Goal: Task Accomplishment & Management: Use online tool/utility

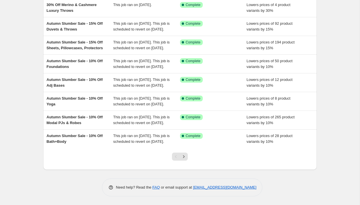
scroll to position [116, 0]
click at [184, 158] on icon "Next" at bounding box center [183, 156] width 1 height 3
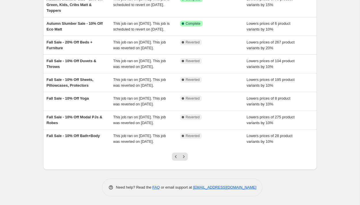
scroll to position [136, 0]
click at [183, 159] on icon "Next" at bounding box center [184, 157] width 6 height 6
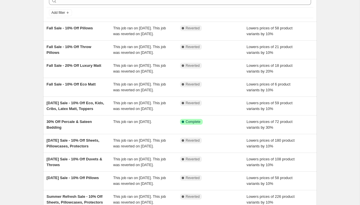
scroll to position [36, 0]
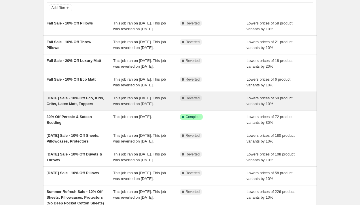
click at [99, 107] on div "[DATE] Sale - 10% Off Eco, Kids, Cribs, Latex Matt, Toppers" at bounding box center [80, 101] width 67 height 12
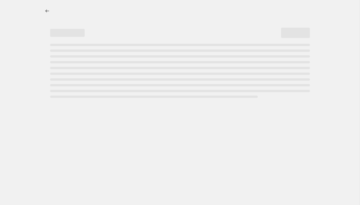
select select "percentage"
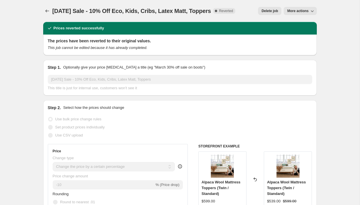
click at [291, 12] on span "More actions" at bounding box center [297, 11] width 21 height 5
click at [291, 24] on span "Copy to new job" at bounding box center [300, 23] width 27 height 4
select select "percentage"
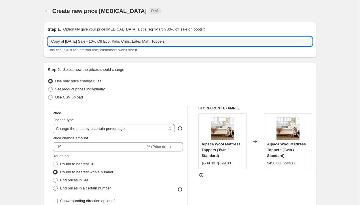
drag, startPoint x: 84, startPoint y: 42, endPoint x: 41, endPoint y: 34, distance: 43.4
click at [79, 41] on input "Holiday Sale - 10% Off Eco, Kids, Cribs, Latex Matt, Toppers" at bounding box center [180, 41] width 264 height 9
drag, startPoint x: 123, startPoint y: 41, endPoint x: 140, endPoint y: 40, distance: 17.6
click at [140, 41] on input "Holiday Sale - 20% Off Eco, Kids, Cribs, Latex Matt, Toppers" at bounding box center [180, 41] width 264 height 9
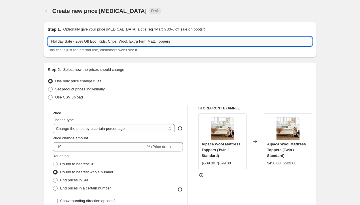
drag, startPoint x: 160, startPoint y: 42, endPoint x: 123, endPoint y: 40, distance: 37.5
click at [123, 40] on input "Holiday Sale - 20% Off Eco, Kids, Cribs, Wool, Extra Firm Matt, Toppers" at bounding box center [180, 41] width 264 height 9
click at [120, 42] on input "Holiday Sale - 20% Off Eco, Kids, Cribs Matt, Toppers" at bounding box center [180, 41] width 264 height 9
type input "Holiday Sale - 20% Off Eco, Kids, Cribs, Latex Matt, Toppers"
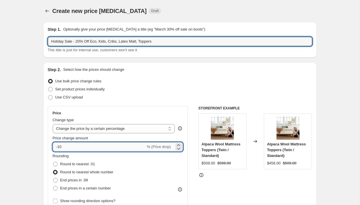
click at [60, 147] on input "-10" at bounding box center [99, 146] width 93 height 9
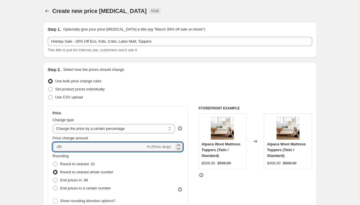
type input "-20"
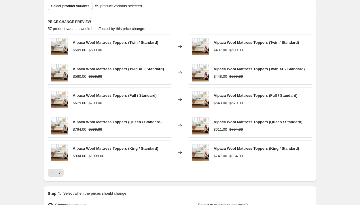
scroll to position [358, 0]
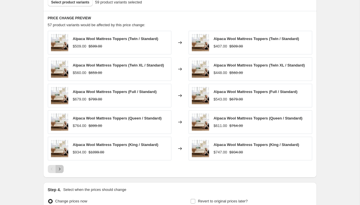
click at [59, 169] on icon "Next" at bounding box center [60, 169] width 6 height 6
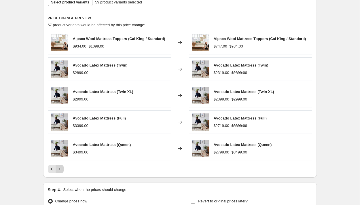
click at [59, 169] on icon "Next" at bounding box center [60, 169] width 6 height 6
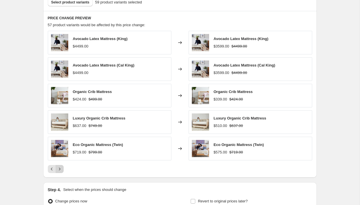
click at [59, 169] on icon "Next" at bounding box center [60, 169] width 6 height 6
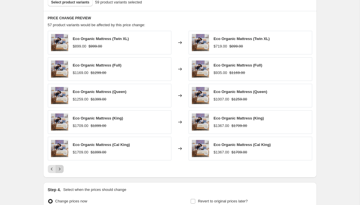
click at [59, 169] on icon "Next" at bounding box center [60, 169] width 6 height 6
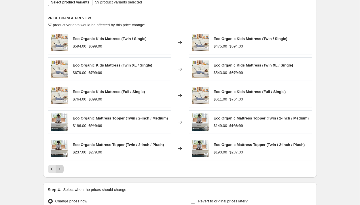
click at [59, 169] on icon "Next" at bounding box center [60, 169] width 6 height 6
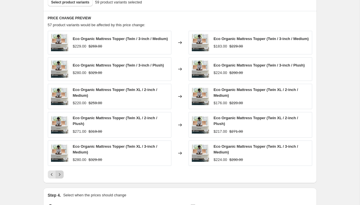
click at [59, 169] on div "Eco Organic Mattress Topper (Twin / 3-inch / Medium) $229.00 $269.00 Changed to…" at bounding box center [180, 105] width 264 height 148
click at [60, 176] on icon "Next" at bounding box center [60, 175] width 6 height 6
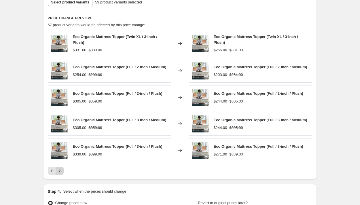
click at [60, 174] on icon "Next" at bounding box center [60, 171] width 6 height 6
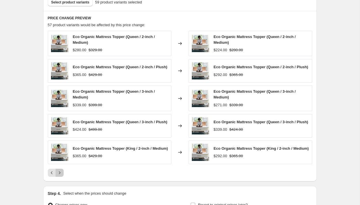
click at [61, 176] on icon "Next" at bounding box center [60, 173] width 6 height 6
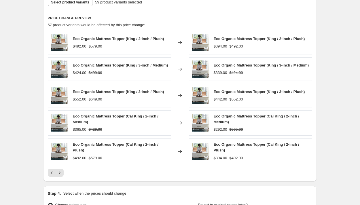
click at [61, 179] on div "PRICE CHANGE PREVIEW 57 product variants would be affected by this price change…" at bounding box center [179, 96] width 273 height 170
click at [60, 176] on icon "Next" at bounding box center [60, 173] width 6 height 6
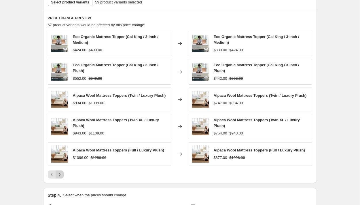
click at [60, 176] on icon "Next" at bounding box center [60, 175] width 6 height 6
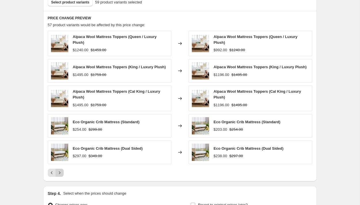
click at [60, 173] on icon "Next" at bounding box center [59, 172] width 1 height 3
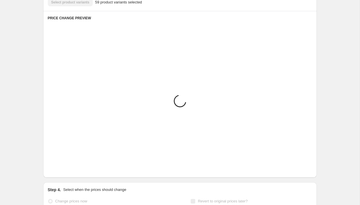
scroll to position [341, 0]
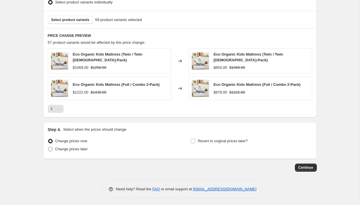
click at [50, 149] on span at bounding box center [50, 149] width 5 height 5
click at [48, 147] on input "Change prices later" at bounding box center [48, 147] width 0 height 0
radio input "true"
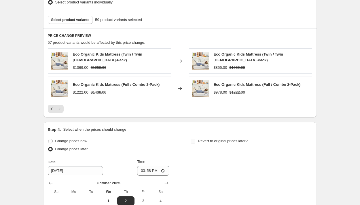
click at [191, 139] on input "Revert to original prices later?" at bounding box center [193, 141] width 5 height 5
checkbox input "true"
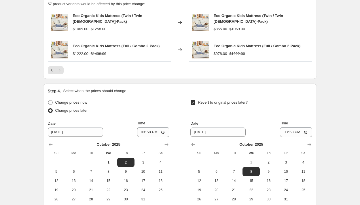
scroll to position [439, 0]
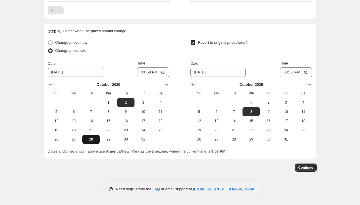
click at [91, 138] on span "28" at bounding box center [91, 139] width 13 height 5
type input "[DATE]"
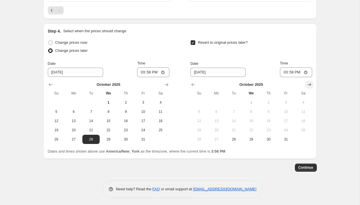
click at [309, 82] on icon "Show next month, November 2025" at bounding box center [309, 85] width 6 height 6
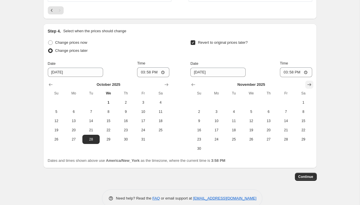
click at [309, 82] on icon "Show next month, December 2025" at bounding box center [309, 85] width 6 height 6
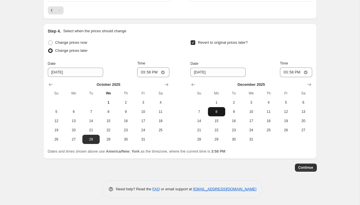
click at [217, 109] on span "8" at bounding box center [216, 111] width 13 height 5
type input "[DATE]"
click at [139, 71] on input "15:58" at bounding box center [153, 72] width 32 height 10
type input "00:20"
click at [284, 71] on input "15:58" at bounding box center [296, 72] width 32 height 10
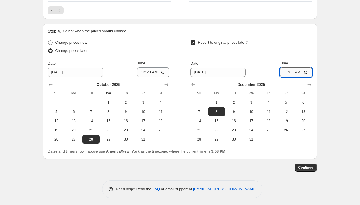
type input "23:59"
click at [308, 165] on span "Continue" at bounding box center [305, 167] width 15 height 5
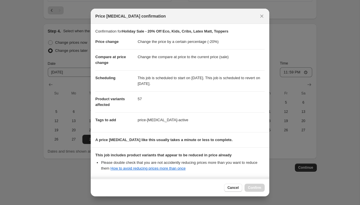
scroll to position [52, 0]
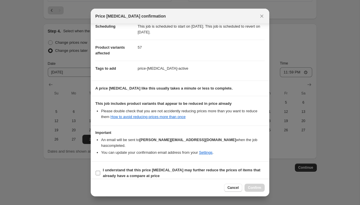
click at [99, 171] on input "I understand that this price [MEDICAL_DATA] may further reduce the prices of it…" at bounding box center [98, 173] width 5 height 5
checkbox input "true"
click at [252, 187] on span "Confirm" at bounding box center [254, 187] width 13 height 5
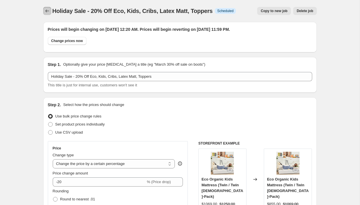
click at [47, 9] on icon "Price change jobs" at bounding box center [47, 11] width 6 height 6
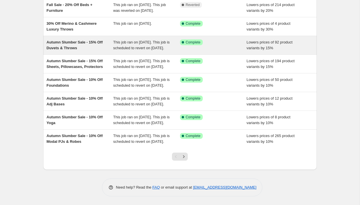
scroll to position [147, 0]
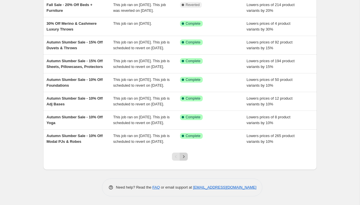
click at [184, 158] on icon "Next" at bounding box center [183, 156] width 1 height 3
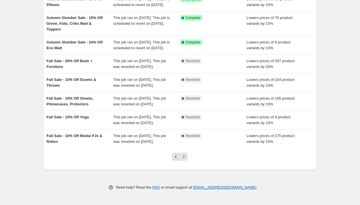
scroll to position [143, 0]
click at [185, 159] on icon "Next" at bounding box center [184, 157] width 6 height 6
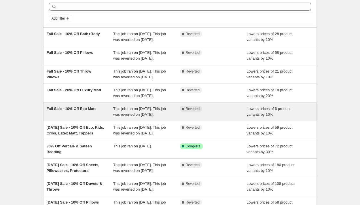
scroll to position [24, 0]
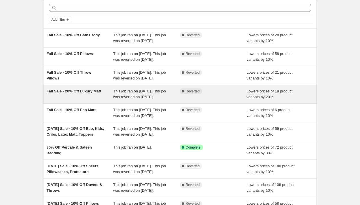
click at [100, 100] on div "Fall Sale - 20% Off Luxury Matt" at bounding box center [80, 94] width 67 height 12
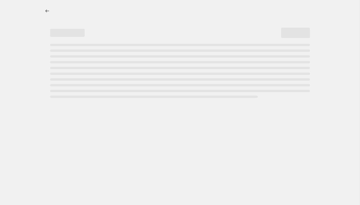
select select "percentage"
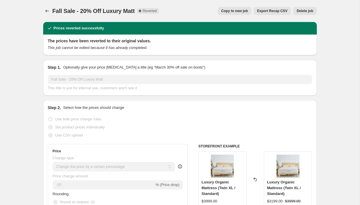
click at [242, 10] on span "Copy to new job" at bounding box center [234, 11] width 27 height 5
select select "percentage"
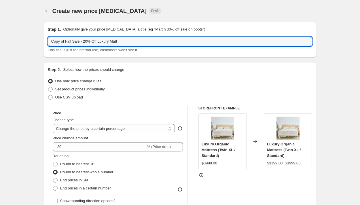
drag, startPoint x: 73, startPoint y: 42, endPoint x: 41, endPoint y: 37, distance: 31.7
click at [56, 43] on input "Hooliday Sale - 20% Off Luxury Matt" at bounding box center [180, 41] width 264 height 9
drag, startPoint x: 64, startPoint y: 42, endPoint x: 48, endPoint y: 41, distance: 16.1
click at [48, 41] on input "Holiday Sale - 20% Off Luxury Matt" at bounding box center [180, 41] width 264 height 9
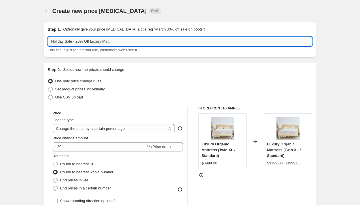
click at [92, 42] on input "Holiday Sale - 20% Off Luxury Matt" at bounding box center [180, 41] width 264 height 9
click at [117, 42] on input "Holiday Sale - 20% Off Green, Luxury Matt" at bounding box center [180, 41] width 264 height 9
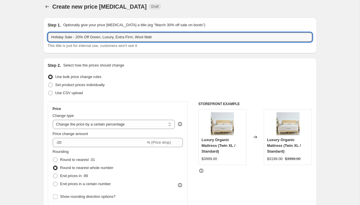
scroll to position [7, 0]
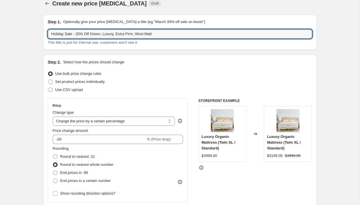
drag, startPoint x: 64, startPoint y: 35, endPoint x: 46, endPoint y: 32, distance: 18.0
click at [46, 32] on div "Step 1. Optionally give your price [MEDICAL_DATA] a title (eg "March 30% off sa…" at bounding box center [179, 32] width 273 height 36
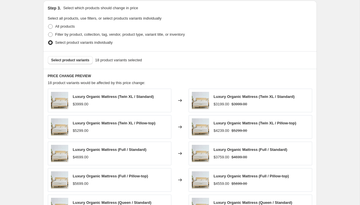
scroll to position [305, 0]
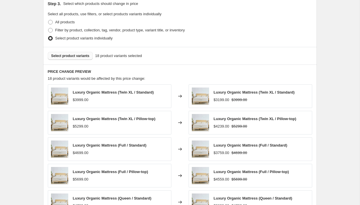
type input "Holiday Sale - 20% Off Green, Luxury, Extra Firm, Wool Matt"
click at [68, 55] on span "Select product variants" at bounding box center [70, 56] width 38 height 5
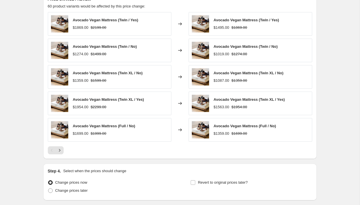
scroll to position [420, 0]
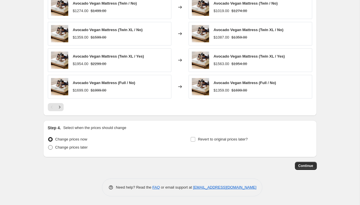
click at [53, 147] on span at bounding box center [50, 147] width 5 height 5
click at [48, 145] on input "Change prices later" at bounding box center [48, 145] width 0 height 0
radio input "true"
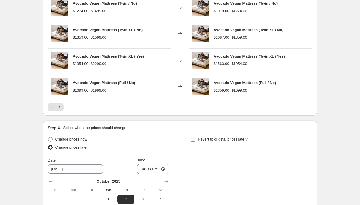
click at [194, 140] on input "Revert to original prices later?" at bounding box center [193, 139] width 5 height 5
checkbox input "true"
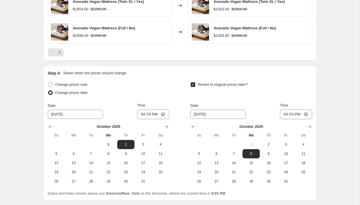
scroll to position [519, 0]
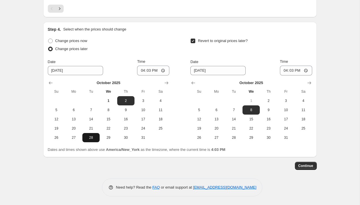
click at [92, 136] on span "28" at bounding box center [91, 137] width 13 height 5
type input "[DATE]"
click at [307, 83] on icon "Show next month, November 2025" at bounding box center [309, 83] width 6 height 6
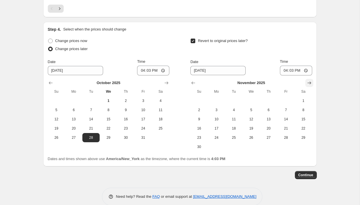
click at [307, 83] on icon "Show next month, December 2025" at bounding box center [309, 82] width 4 height 3
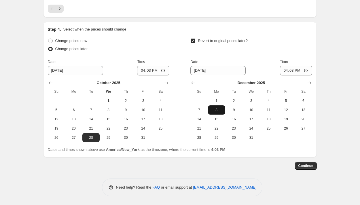
click at [216, 107] on button "8" at bounding box center [216, 109] width 17 height 9
type input "[DATE]"
click at [140, 69] on input "16:03" at bounding box center [153, 71] width 32 height 10
type input "00:20"
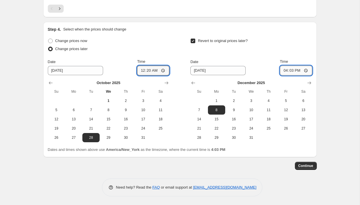
click at [284, 71] on input "16:03" at bounding box center [296, 71] width 32 height 10
type input "23:59"
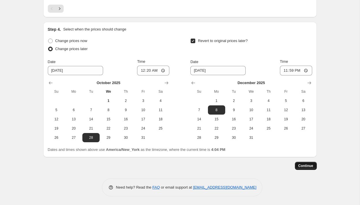
click at [307, 165] on span "Continue" at bounding box center [305, 166] width 15 height 5
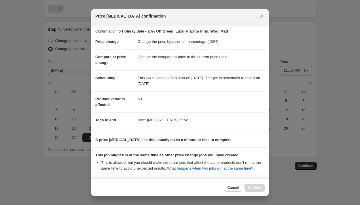
scroll to position [93, 0]
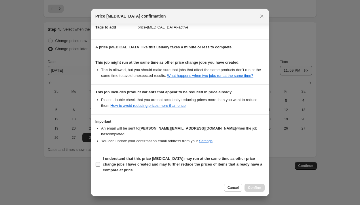
click at [98, 165] on input "I understand that this price [MEDICAL_DATA] may run at the same time as other p…" at bounding box center [98, 164] width 5 height 5
checkbox input "true"
click at [249, 188] on span "Confirm" at bounding box center [254, 187] width 13 height 5
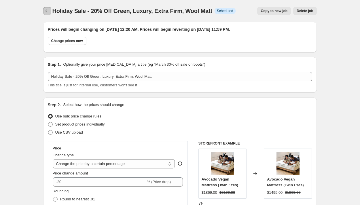
click at [46, 10] on icon "Price change jobs" at bounding box center [47, 11] width 6 height 6
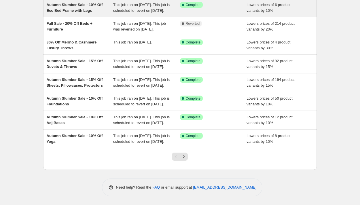
scroll to position [155, 0]
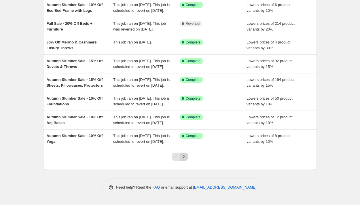
click at [186, 156] on icon "Next" at bounding box center [184, 157] width 6 height 6
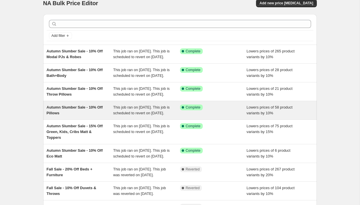
scroll to position [13, 0]
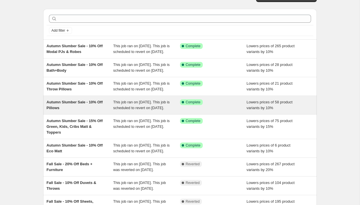
click at [110, 111] on div "Autumn Slumber Sale - 10% Off Pillows" at bounding box center [80, 105] width 67 height 12
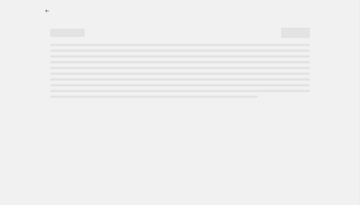
select select "percentage"
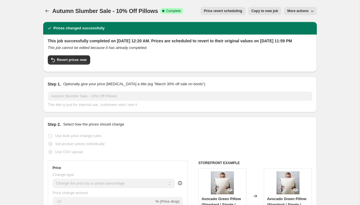
click at [263, 10] on span "Copy to new job" at bounding box center [264, 11] width 27 height 5
select select "percentage"
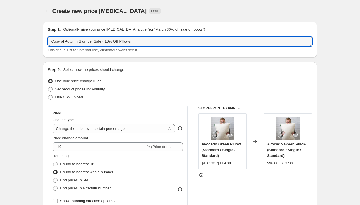
drag, startPoint x: 95, startPoint y: 41, endPoint x: 40, endPoint y: 36, distance: 55.6
drag, startPoint x: 64, startPoint y: 42, endPoint x: 44, endPoint y: 40, distance: 20.0
click at [44, 41] on div "Step 1. Optionally give your price [MEDICAL_DATA] a title (eg "March 30% off sa…" at bounding box center [179, 40] width 273 height 36
click at [79, 42] on input "Holiday Sale - 10% Off Pillows" at bounding box center [180, 41] width 264 height 9
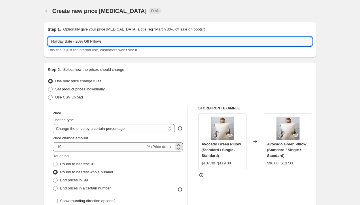
type input "Holiday Sale - 20% Off Pillows"
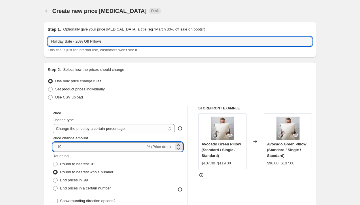
click at [60, 147] on input "-10" at bounding box center [99, 146] width 93 height 9
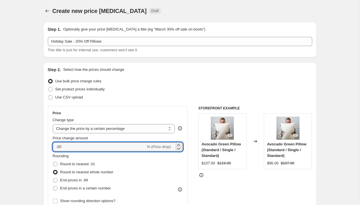
type input "-20"
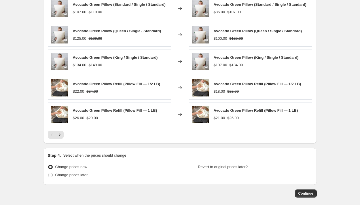
scroll to position [420, 0]
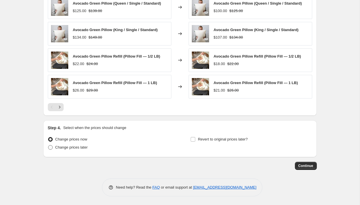
click at [51, 145] on span at bounding box center [50, 147] width 5 height 5
click at [48, 145] on input "Change prices later" at bounding box center [48, 145] width 0 height 0
radio input "true"
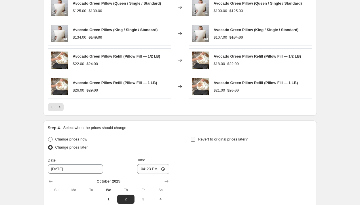
click at [195, 140] on input "Revert to original prices later?" at bounding box center [193, 139] width 5 height 5
checkbox input "true"
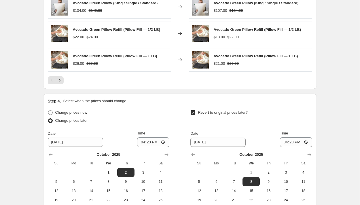
scroll to position [519, 0]
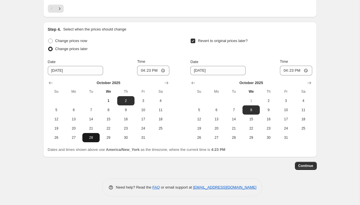
click at [94, 138] on span "28" at bounding box center [91, 137] width 13 height 5
type input "[DATE]"
click at [308, 84] on icon "Show next month, November 2025" at bounding box center [309, 83] width 6 height 6
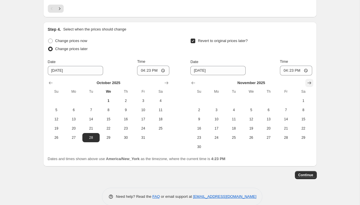
click at [308, 84] on icon "Show next month, December 2025" at bounding box center [309, 83] width 6 height 6
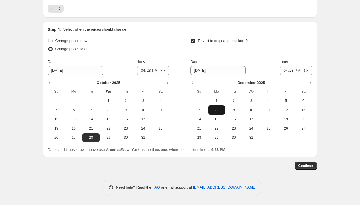
click at [220, 111] on span "8" at bounding box center [216, 110] width 13 height 5
type input "[DATE]"
click at [142, 71] on input "16:23" at bounding box center [153, 71] width 32 height 10
click at [142, 71] on input "23:23" at bounding box center [153, 71] width 32 height 10
type input "00:20"
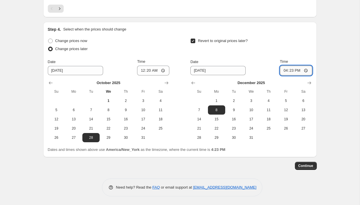
click at [285, 71] on input "16:23" at bounding box center [296, 71] width 32 height 10
type input "23:59"
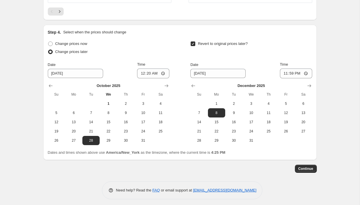
scroll to position [518, 0]
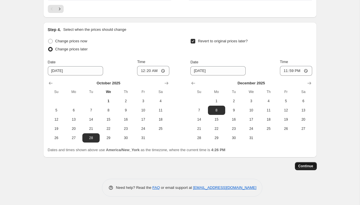
click at [311, 167] on span "Continue" at bounding box center [305, 166] width 15 height 5
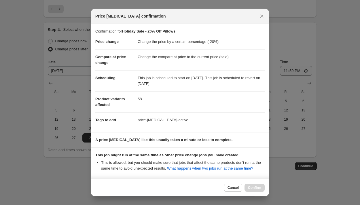
scroll to position [57, 0]
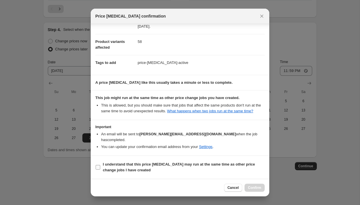
click at [99, 167] on input "I understand that this price [MEDICAL_DATA] may run at the same time as other p…" at bounding box center [98, 167] width 5 height 5
checkbox input "true"
click at [256, 185] on span "Confirm" at bounding box center [254, 187] width 13 height 5
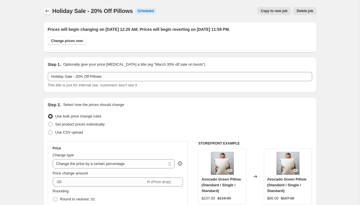
click at [46, 12] on icon "Price change jobs" at bounding box center [47, 11] width 6 height 6
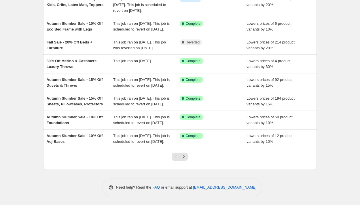
scroll to position [161, 0]
click at [185, 156] on icon "Next" at bounding box center [184, 157] width 6 height 6
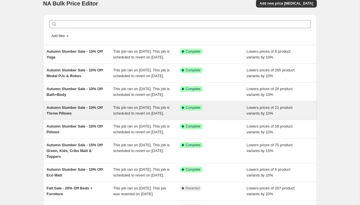
scroll to position [8, 0]
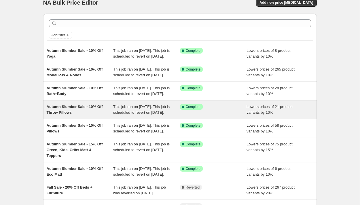
click at [95, 115] on div "Autumn Slumber Sale - 10% Off Throw Pillows" at bounding box center [80, 110] width 67 height 12
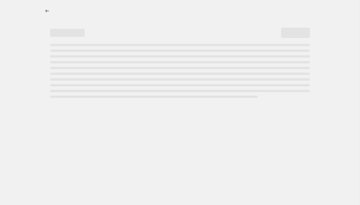
select select "percentage"
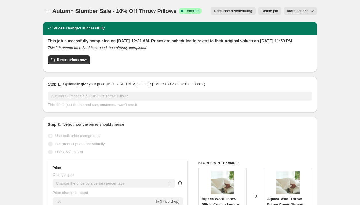
click at [296, 9] on span "More actions" at bounding box center [297, 11] width 21 height 5
click at [297, 22] on span "Copy to new job" at bounding box center [300, 23] width 27 height 4
select select "percentage"
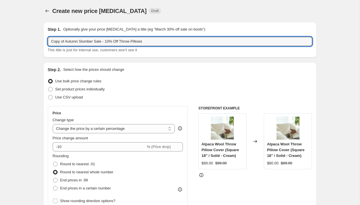
drag, startPoint x: 96, startPoint y: 42, endPoint x: 47, endPoint y: 41, distance: 49.0
click at [47, 41] on div "Step 1. Optionally give your price [MEDICAL_DATA] a title (eg "March 30% off sa…" at bounding box center [179, 40] width 273 height 36
paste input "Holiday"
click at [79, 41] on input "Holiday Sale - 10% Off Throw Pillows" at bounding box center [180, 41] width 264 height 9
type input "Holiday Sale - 20% Off Throw Pillows"
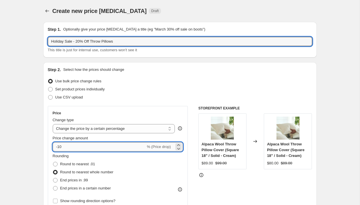
click at [60, 148] on input "-10" at bounding box center [99, 146] width 93 height 9
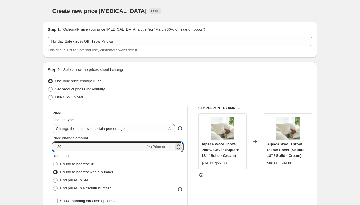
type input "-20"
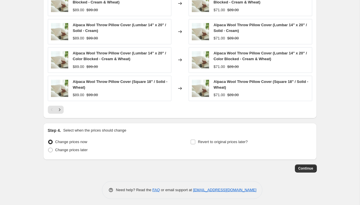
scroll to position [429, 0]
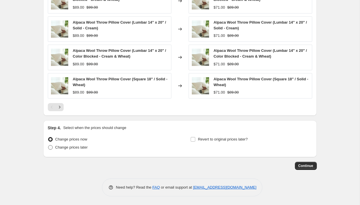
click at [52, 146] on span at bounding box center [50, 147] width 5 height 5
click at [48, 145] on input "Change prices later" at bounding box center [48, 145] width 0 height 0
radio input "true"
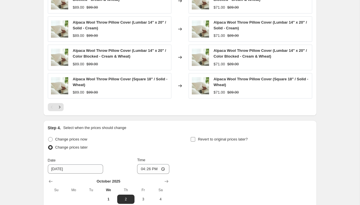
click at [193, 140] on input "Revert to original prices later?" at bounding box center [193, 139] width 5 height 5
checkbox input "true"
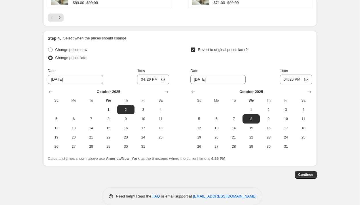
scroll to position [528, 0]
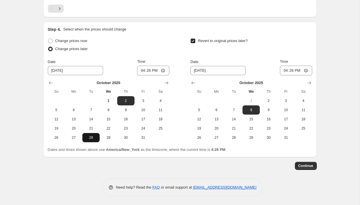
click at [94, 136] on span "28" at bounding box center [91, 137] width 13 height 5
type input "[DATE]"
click at [309, 82] on icon "Show next month, November 2025" at bounding box center [309, 83] width 6 height 6
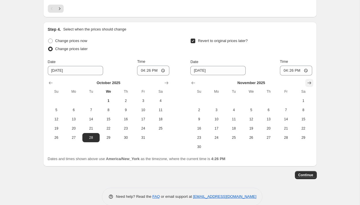
click at [310, 82] on icon "Show next month, December 2025" at bounding box center [309, 83] width 6 height 6
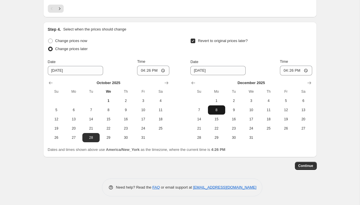
click at [216, 110] on span "8" at bounding box center [216, 110] width 13 height 5
type input "[DATE]"
click at [142, 72] on input "16:26" at bounding box center [153, 71] width 32 height 10
type input "00:20"
click at [282, 71] on input "16:26" at bounding box center [296, 71] width 32 height 10
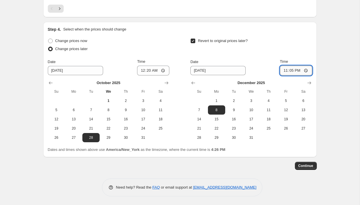
type input "23:59"
click at [311, 166] on span "Continue" at bounding box center [305, 166] width 15 height 5
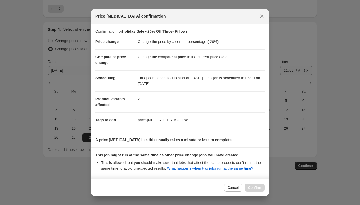
scroll to position [57, 0]
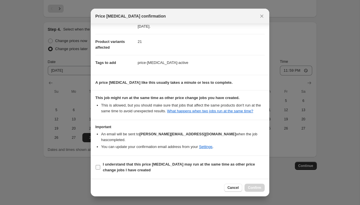
click at [97, 168] on input "I understand that this price [MEDICAL_DATA] may run at the same time as other p…" at bounding box center [98, 167] width 5 height 5
checkbox input "true"
click at [250, 188] on span "Confirm" at bounding box center [254, 187] width 13 height 5
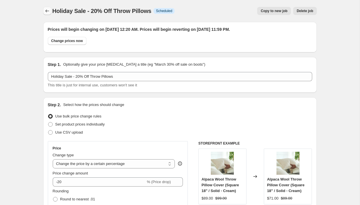
click at [47, 11] on icon "Price change jobs" at bounding box center [47, 11] width 6 height 6
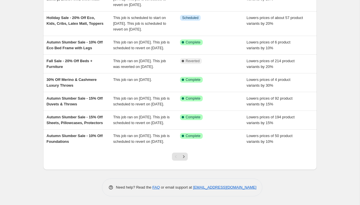
scroll to position [143, 0]
click at [185, 159] on icon "Next" at bounding box center [184, 157] width 6 height 6
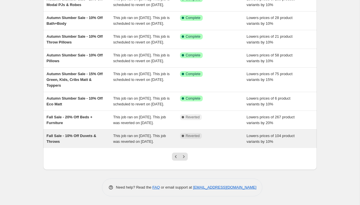
scroll to position [117, 0]
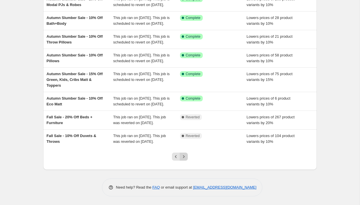
click at [184, 159] on icon "Next" at bounding box center [184, 157] width 6 height 6
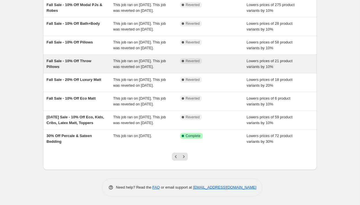
scroll to position [143, 0]
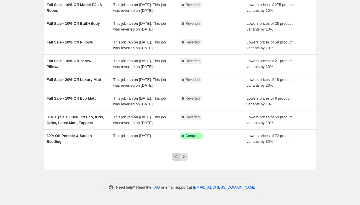
click at [176, 157] on icon "Previous" at bounding box center [176, 157] width 6 height 6
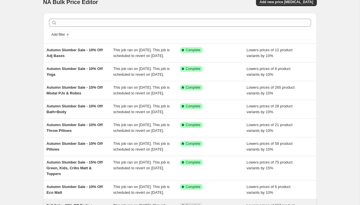
scroll to position [149, 0]
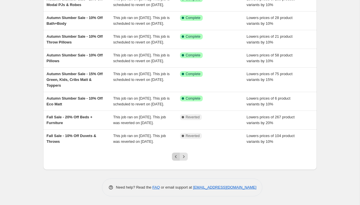
click at [174, 157] on icon "Previous" at bounding box center [176, 157] width 6 height 6
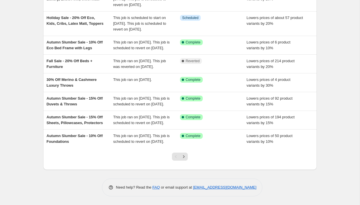
scroll to position [145, 0]
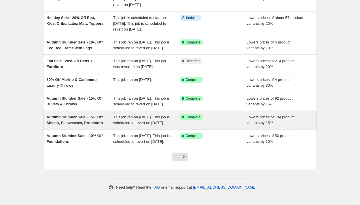
click at [99, 126] on div "Autumn Slumber Sale - 15% Off Sheets, Pillowcases, Protectors" at bounding box center [80, 120] width 67 height 12
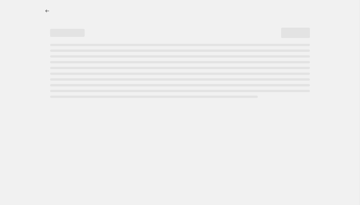
select select "percentage"
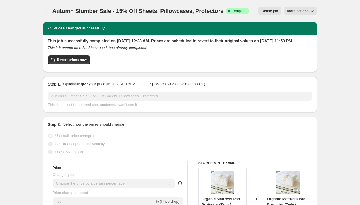
click at [296, 12] on span "More actions" at bounding box center [297, 11] width 21 height 5
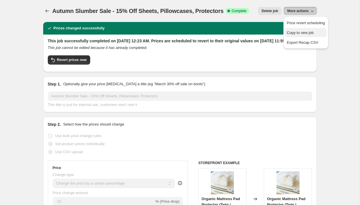
click at [297, 31] on span "Copy to new job" at bounding box center [300, 33] width 27 height 4
select select "percentage"
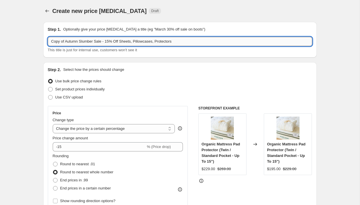
drag, startPoint x: 95, startPoint y: 41, endPoint x: 48, endPoint y: 41, distance: 46.9
click at [48, 41] on input "Copy of Autumn Slumber Sale - 15% Off Sheets, Pillowcases, Protectors" at bounding box center [180, 41] width 264 height 9
paste input "Holiday"
click at [80, 42] on input "Holiday Sale - 15% Off Sheets, Pillowcases, Protectors" at bounding box center [180, 41] width 264 height 9
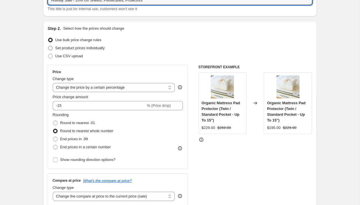
scroll to position [52, 0]
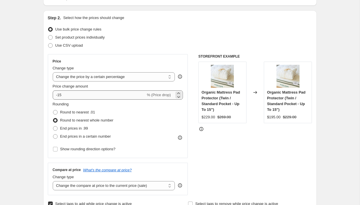
type input "Holiday Sale - 20% Off Sheets, Pillowcases, Protectors"
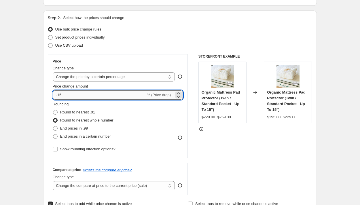
click at [70, 96] on input "-15" at bounding box center [99, 94] width 93 height 9
type input "-1"
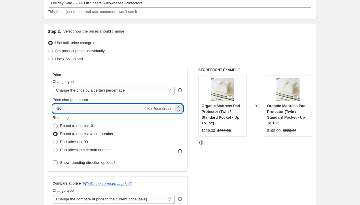
scroll to position [29, 0]
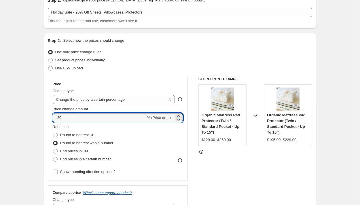
type input "-20"
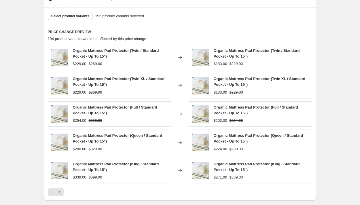
scroll to position [429, 0]
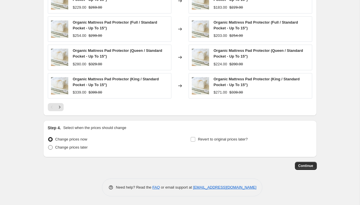
click at [50, 147] on span at bounding box center [50, 147] width 5 height 5
click at [48, 145] on input "Change prices later" at bounding box center [48, 145] width 0 height 0
radio input "true"
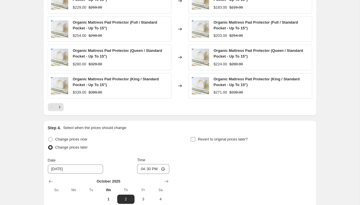
click at [194, 140] on input "Revert to original prices later?" at bounding box center [193, 139] width 5 height 5
checkbox input "true"
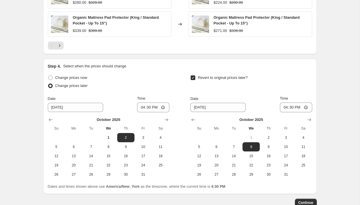
scroll to position [528, 0]
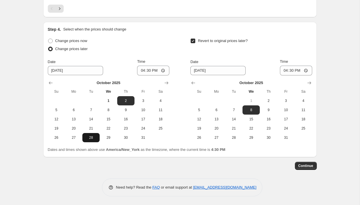
click at [94, 138] on span "28" at bounding box center [91, 137] width 13 height 5
type input "[DATE]"
click at [312, 83] on button "Show next month, November 2025" at bounding box center [309, 83] width 8 height 8
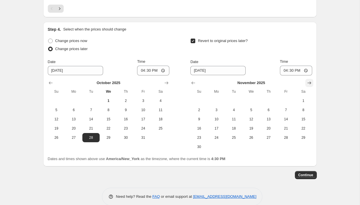
click at [311, 83] on icon "Show next month, December 2025" at bounding box center [309, 83] width 6 height 6
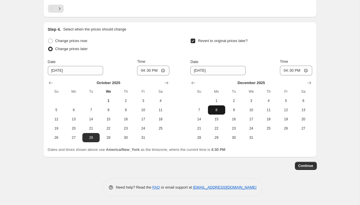
click at [218, 109] on span "8" at bounding box center [216, 110] width 13 height 5
type input "[DATE]"
click at [141, 71] on input "16:30" at bounding box center [153, 71] width 32 height 10
type input "00:20"
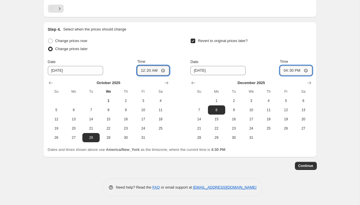
click at [285, 72] on input "16:30" at bounding box center [296, 71] width 32 height 10
type input "23:59"
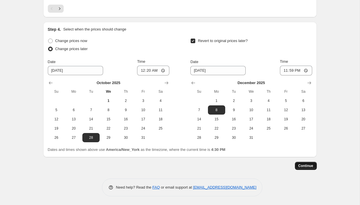
click at [308, 164] on span "Continue" at bounding box center [305, 166] width 15 height 5
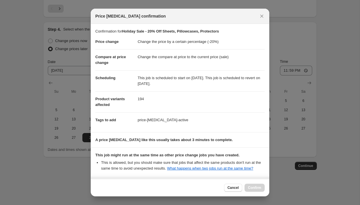
scroll to position [57, 0]
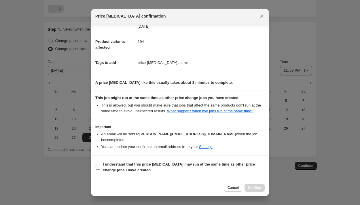
click at [99, 167] on input "I understand that this price [MEDICAL_DATA] may run at the same time as other p…" at bounding box center [98, 167] width 5 height 5
checkbox input "true"
click at [254, 186] on span "Confirm" at bounding box center [254, 187] width 13 height 5
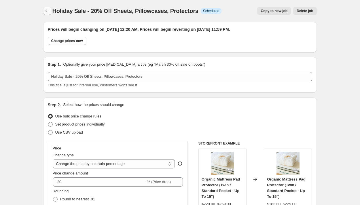
click at [46, 10] on icon "Price change jobs" at bounding box center [47, 11] width 6 height 6
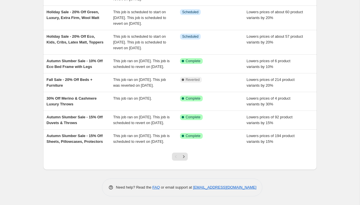
scroll to position [153, 0]
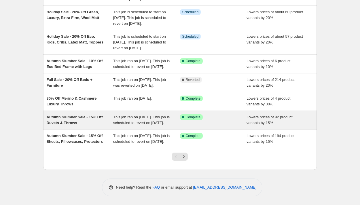
click at [119, 125] on span "This job ran on [DATE]. This job is scheduled to revert on [DATE]." at bounding box center [141, 120] width 56 height 10
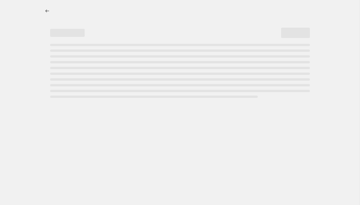
select select "percentage"
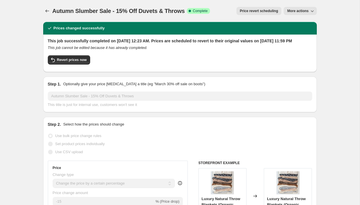
click at [294, 12] on span "More actions" at bounding box center [297, 11] width 21 height 5
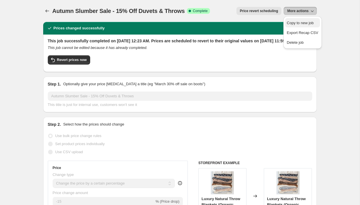
click at [303, 22] on span "Copy to new job" at bounding box center [300, 23] width 27 height 4
select select "percentage"
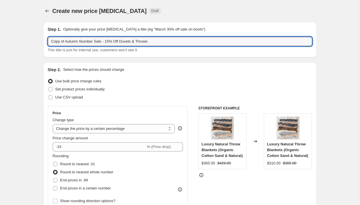
drag, startPoint x: 95, startPoint y: 42, endPoint x: 40, endPoint y: 41, distance: 55.6
paste input "Holiday"
click at [80, 42] on input "Holiday Sale - 15% Off Duvets & Throws" at bounding box center [180, 41] width 264 height 9
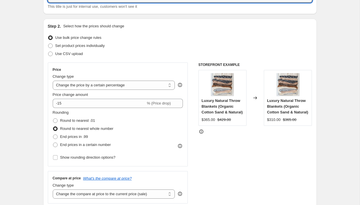
scroll to position [44, 0]
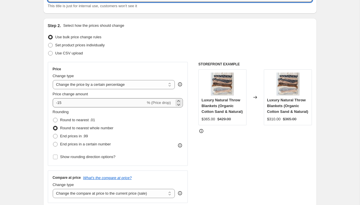
type input "Holiday Sale - 20% Off Duvets & Throws"
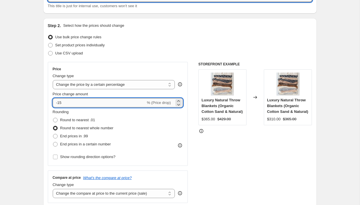
click at [64, 103] on input "-15" at bounding box center [99, 102] width 93 height 9
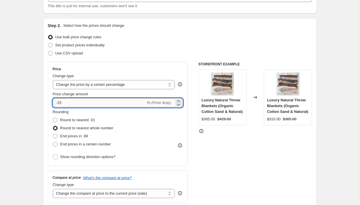
type input "-1"
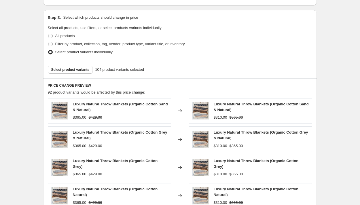
scroll to position [294, 0]
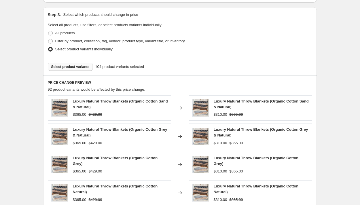
type input "-20"
click at [68, 68] on span "Select product variants" at bounding box center [70, 66] width 38 height 5
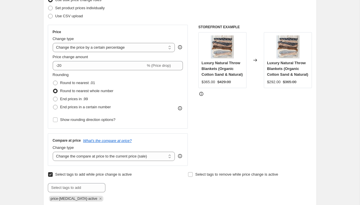
scroll to position [0, 0]
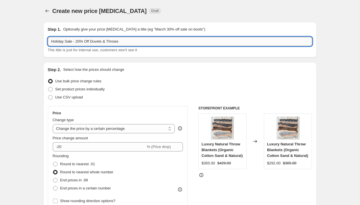
click at [141, 44] on input "Holiday Sale - 20% Off Duvets & Throws" at bounding box center [180, 41] width 264 height 9
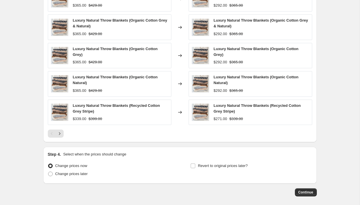
scroll to position [429, 0]
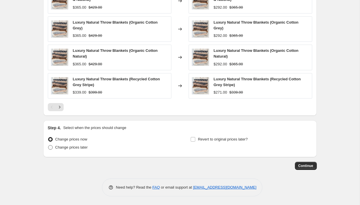
type input "Holiday Sale - 20% Off Duvets & Throws (Excludes Merino & Cashmere Throws)"
click at [51, 148] on span at bounding box center [50, 147] width 5 height 5
click at [48, 145] on input "Change prices later" at bounding box center [48, 145] width 0 height 0
radio input "true"
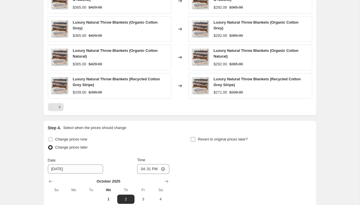
click at [193, 137] on input "Revert to original prices later?" at bounding box center [193, 139] width 5 height 5
checkbox input "true"
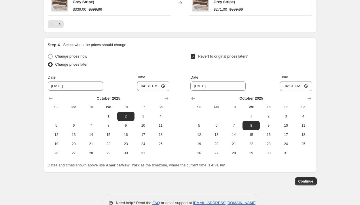
scroll to position [528, 0]
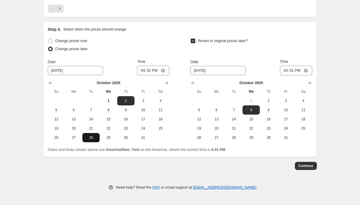
click at [87, 138] on span "28" at bounding box center [91, 137] width 13 height 5
type input "[DATE]"
click at [309, 82] on icon "Show next month, November 2025" at bounding box center [309, 83] width 6 height 6
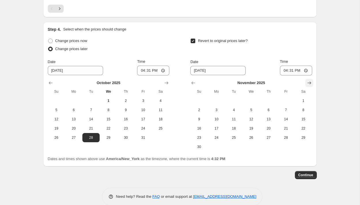
click at [309, 82] on icon "Show next month, December 2025" at bounding box center [309, 83] width 6 height 6
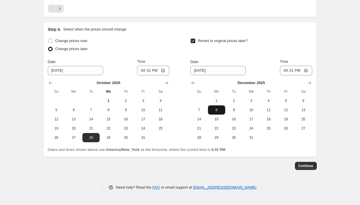
click at [216, 110] on span "8" at bounding box center [216, 110] width 13 height 5
type input "[DATE]"
click at [140, 72] on input "16:31" at bounding box center [153, 71] width 32 height 10
type input "00:20"
click at [285, 71] on input "16:31" at bounding box center [296, 71] width 32 height 10
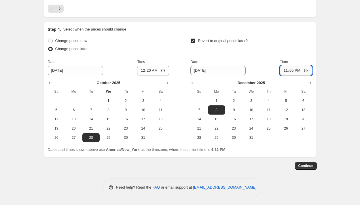
type input "23:59"
click at [305, 166] on span "Continue" at bounding box center [305, 166] width 15 height 5
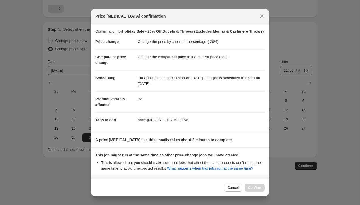
scroll to position [63, 0]
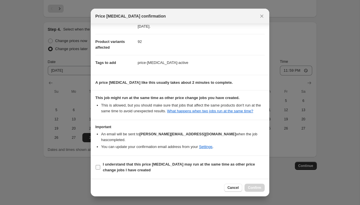
click at [98, 166] on input "I understand that this price [MEDICAL_DATA] may run at the same time as other p…" at bounding box center [98, 167] width 5 height 5
checkbox input "true"
click at [250, 185] on button "Confirm" at bounding box center [254, 188] width 20 height 8
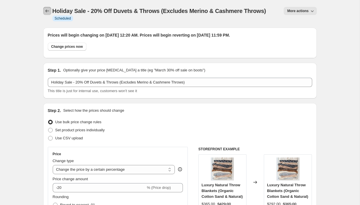
click at [46, 11] on icon "Price change jobs" at bounding box center [47, 11] width 6 height 6
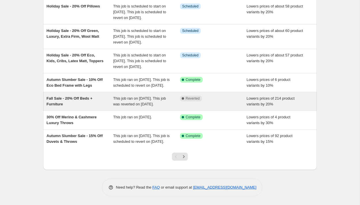
scroll to position [145, 0]
click at [95, 107] on div "Fall Sale - 20% Off Beds + Furniture" at bounding box center [80, 102] width 67 height 12
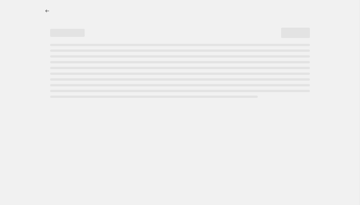
select select "percentage"
select select "collection"
select select "product_status"
select select "not_equal"
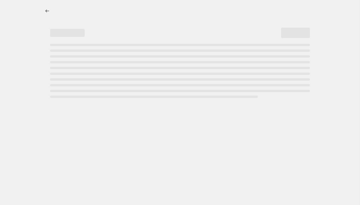
select select "not_equal"
select select "product_type"
select select "not_equal"
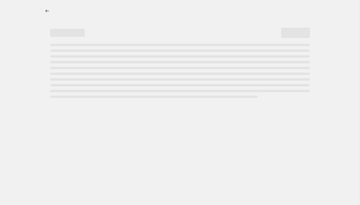
select select "product_type"
select select "not_equal"
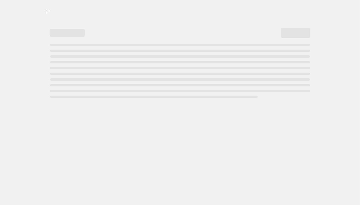
select select "not_equal"
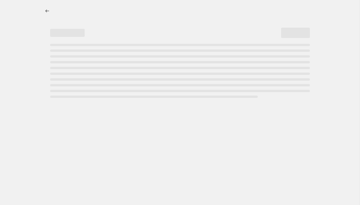
select select "not_equal"
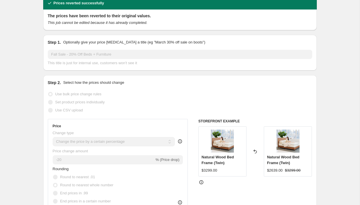
scroll to position [1, 0]
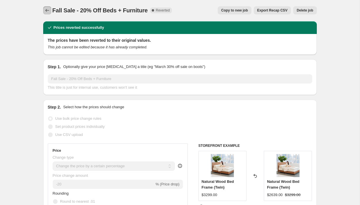
click at [45, 11] on icon "Price change jobs" at bounding box center [47, 10] width 6 height 6
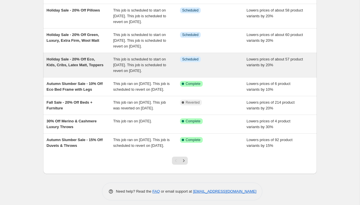
scroll to position [178, 0]
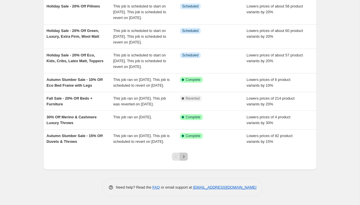
click at [185, 155] on icon "Next" at bounding box center [184, 157] width 6 height 6
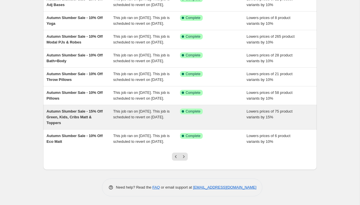
scroll to position [123, 0]
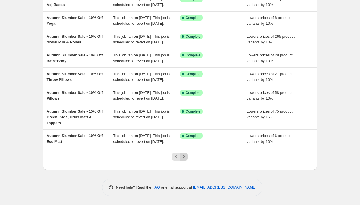
click at [184, 159] on icon "Next" at bounding box center [184, 157] width 6 height 6
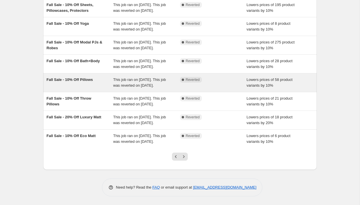
scroll to position [149, 0]
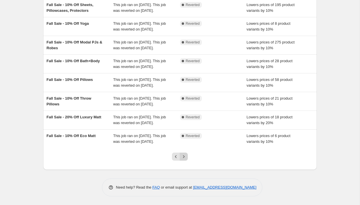
click at [184, 153] on button "Next" at bounding box center [184, 157] width 8 height 8
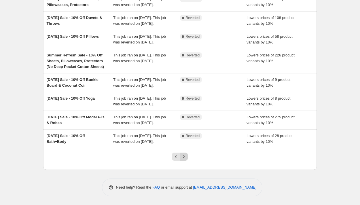
click at [185, 154] on icon "Next" at bounding box center [184, 157] width 6 height 6
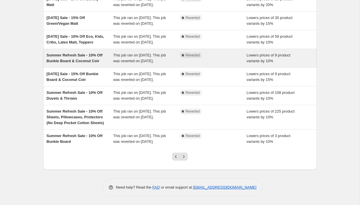
scroll to position [125, 0]
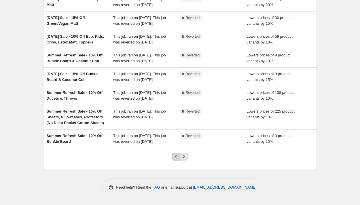
click at [178, 159] on icon "Previous" at bounding box center [176, 157] width 6 height 6
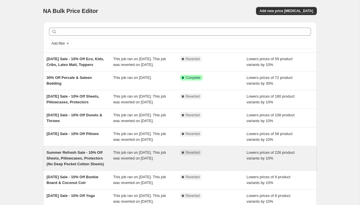
scroll to position [149, 0]
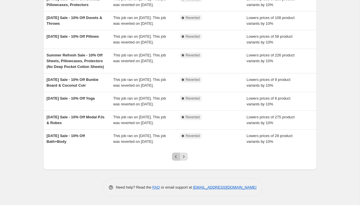
click at [175, 154] on icon "Previous" at bounding box center [176, 157] width 6 height 6
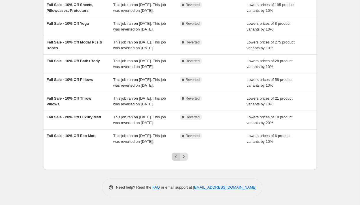
click at [175, 157] on icon "Previous" at bounding box center [176, 156] width 2 height 3
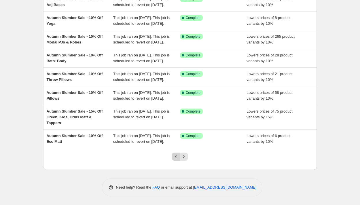
click at [177, 157] on icon "Previous" at bounding box center [176, 157] width 6 height 6
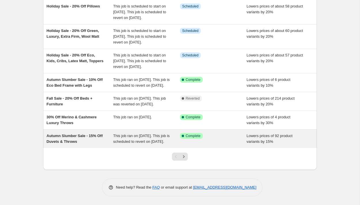
scroll to position [178, 0]
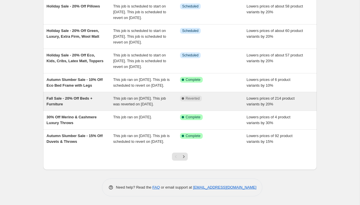
click at [103, 96] on div "Fall Sale - 20% Off Beds + Furniture" at bounding box center [80, 102] width 67 height 12
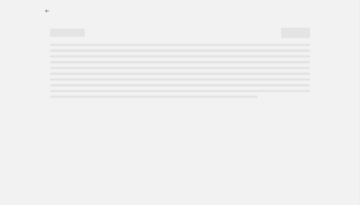
select select "percentage"
select select "collection"
select select "product_status"
select select "not_equal"
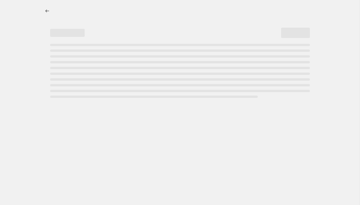
select select "not_equal"
select select "product_type"
select select "not_equal"
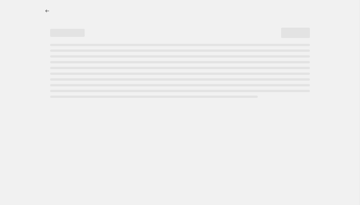
select select "product_type"
select select "not_equal"
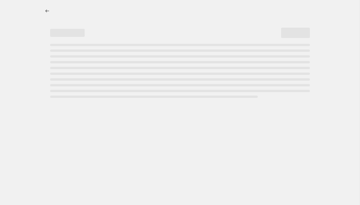
select select "not_equal"
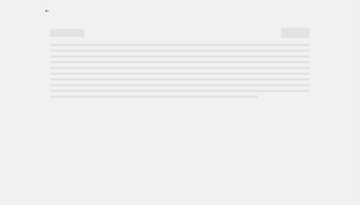
select select "not_equal"
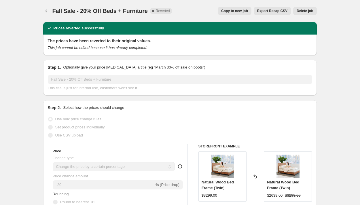
click at [229, 12] on span "Copy to new job" at bounding box center [234, 11] width 27 height 5
select select "percentage"
select select "collection"
select select "product_status"
select select "not_equal"
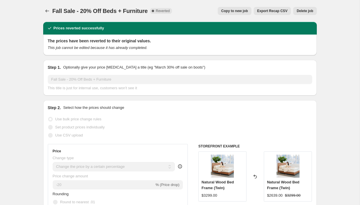
select select "not_equal"
select select "product_type"
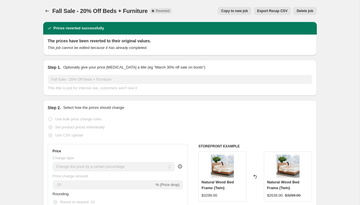
select select "not_equal"
select select "product_type"
select select "not_equal"
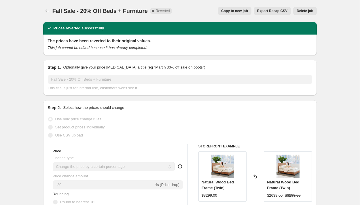
select select "not_equal"
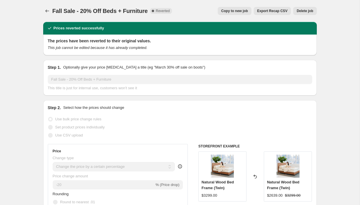
select select "not_equal"
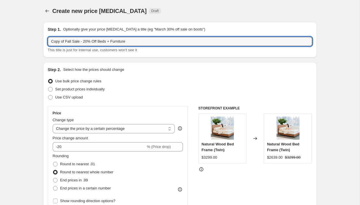
drag, startPoint x: 72, startPoint y: 42, endPoint x: 47, endPoint y: 41, distance: 25.0
click at [47, 41] on div "Step 1. Optionally give your price [MEDICAL_DATA] a title (eg "March 30% off sa…" at bounding box center [179, 40] width 273 height 36
paste input "following assets, featuring the Grand Luxe (1) 1200 x 300-pixel JPEG, PNG, or G…"
drag, startPoint x: 64, startPoint y: 41, endPoint x: 48, endPoint y: 40, distance: 16.7
click at [48, 41] on input "Holiday Sale - 20% Off Beds + Furniture" at bounding box center [180, 41] width 264 height 9
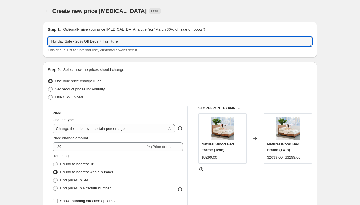
type input "Holiday Sale - 20% Off Beds + Furniture"
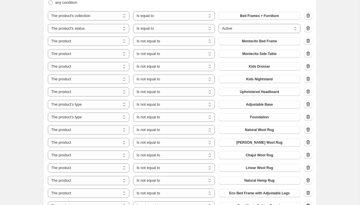
scroll to position [380, 0]
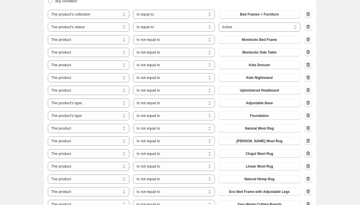
click at [307, 65] on icon "button" at bounding box center [307, 65] width 1 height 2
select select "product_type"
select select "product"
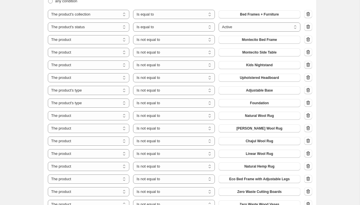
click at [307, 65] on icon "button" at bounding box center [307, 65] width 1 height 2
select select "product_type"
select select "product"
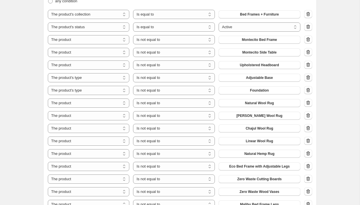
click at [308, 77] on icon "button" at bounding box center [308, 78] width 6 height 6
select select "product"
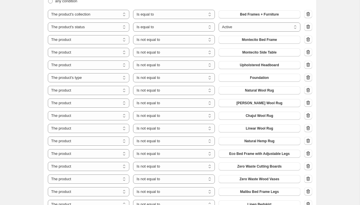
click at [308, 78] on icon "button" at bounding box center [308, 78] width 6 height 6
select select "product"
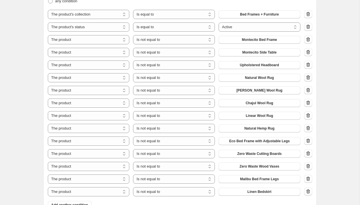
click at [307, 78] on icon "button" at bounding box center [308, 78] width 6 height 6
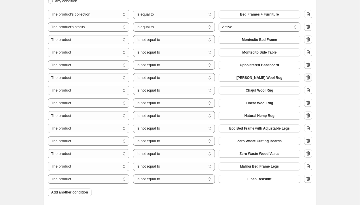
click at [307, 78] on icon "button" at bounding box center [308, 78] width 6 height 6
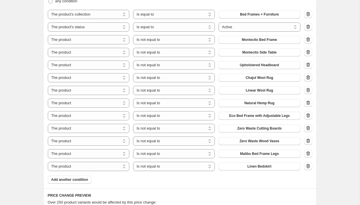
click at [307, 78] on icon "button" at bounding box center [308, 78] width 6 height 6
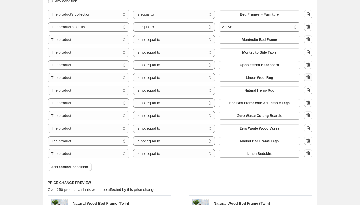
click at [307, 78] on icon "button" at bounding box center [308, 78] width 6 height 6
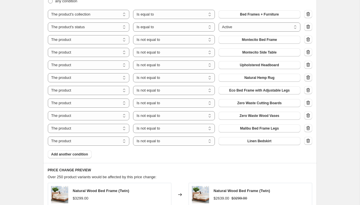
click at [307, 78] on icon "button" at bounding box center [308, 78] width 6 height 6
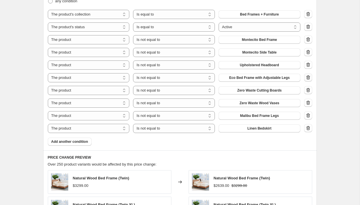
click at [307, 78] on icon "button" at bounding box center [308, 78] width 6 height 6
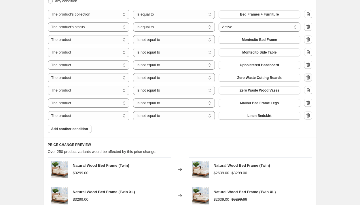
click at [307, 78] on icon "button" at bounding box center [308, 78] width 6 height 6
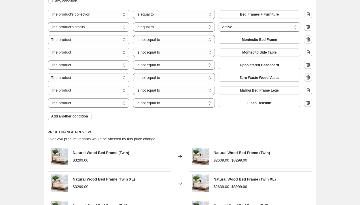
click at [307, 78] on icon "button" at bounding box center [308, 78] width 6 height 6
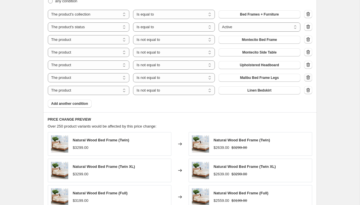
click at [307, 78] on icon "button" at bounding box center [308, 78] width 6 height 6
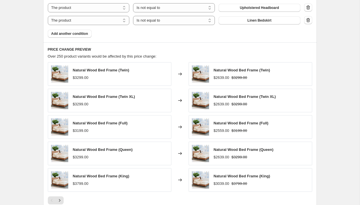
scroll to position [531, 0]
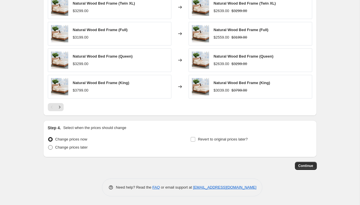
click at [50, 149] on span at bounding box center [50, 147] width 5 height 5
click at [48, 145] on input "Change prices later" at bounding box center [48, 145] width 0 height 0
radio input "true"
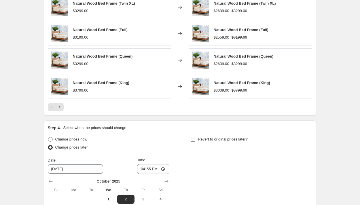
click at [194, 139] on input "Revert to original prices later?" at bounding box center [193, 139] width 5 height 5
checkbox input "true"
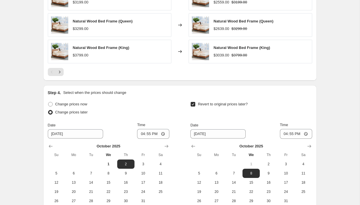
scroll to position [629, 0]
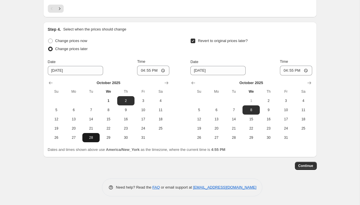
click at [94, 140] on button "28" at bounding box center [90, 137] width 17 height 9
type input "[DATE]"
click at [310, 83] on icon "Show next month, November 2025" at bounding box center [309, 83] width 6 height 6
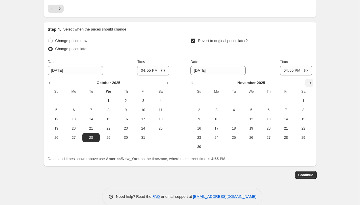
click at [310, 83] on icon "Show next month, December 2025" at bounding box center [309, 82] width 4 height 3
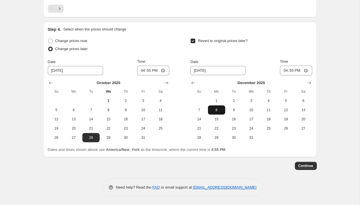
click at [220, 107] on button "8" at bounding box center [216, 109] width 17 height 9
type input "[DATE]"
click at [140, 69] on input "16:55" at bounding box center [153, 71] width 32 height 10
type input "00:20"
click at [285, 70] on input "16:55" at bounding box center [296, 71] width 32 height 10
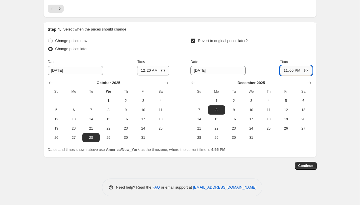
type input "23:59"
click at [310, 165] on span "Continue" at bounding box center [305, 166] width 15 height 5
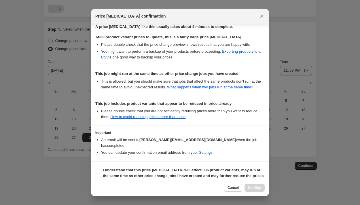
scroll to position [124, 0]
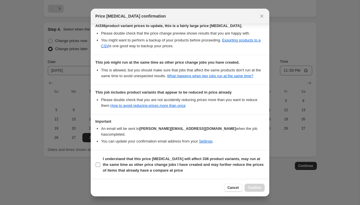
click at [100, 163] on input "I understand that this price [MEDICAL_DATA] will affect 336 product variants, m…" at bounding box center [98, 164] width 5 height 5
checkbox input "true"
click at [252, 187] on span "Confirm" at bounding box center [254, 187] width 13 height 5
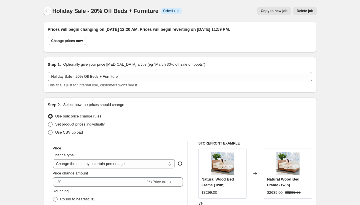
click at [45, 9] on icon "Price change jobs" at bounding box center [47, 11] width 6 height 6
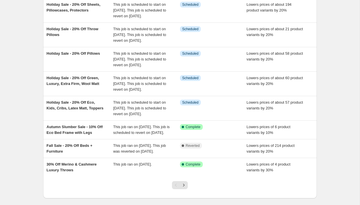
scroll to position [184, 0]
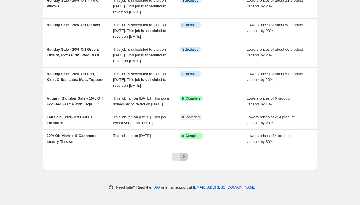
click at [184, 156] on icon "Next" at bounding box center [184, 157] width 6 height 6
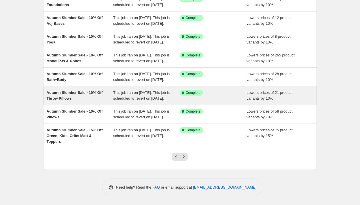
scroll to position [149, 0]
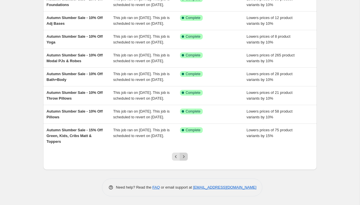
click at [184, 156] on icon "Next" at bounding box center [184, 157] width 6 height 6
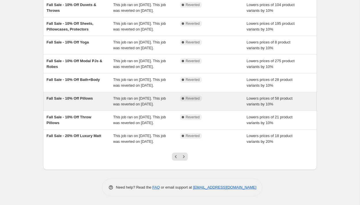
scroll to position [127, 0]
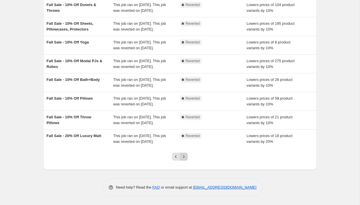
click at [186, 159] on icon "Next" at bounding box center [184, 157] width 6 height 6
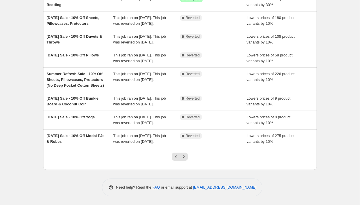
scroll to position [110, 0]
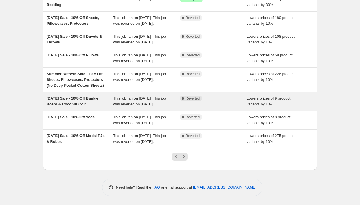
click at [107, 107] on div "[DATE] Sale - 10% Off Bunkie Board & Coconut Coir" at bounding box center [80, 102] width 67 height 12
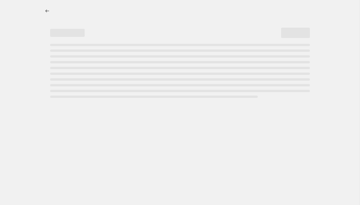
select select "percentage"
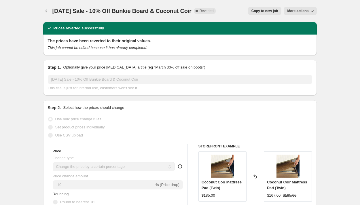
click at [267, 8] on button "Copy to new job" at bounding box center [265, 11] width 34 height 8
select select "percentage"
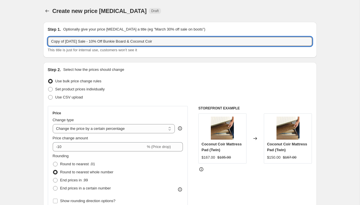
drag, startPoint x: 84, startPoint y: 42, endPoint x: 45, endPoint y: 41, distance: 38.9
click at [45, 41] on div "Step 1. Optionally give your price [MEDICAL_DATA] a title (eg "March 30% off sa…" at bounding box center [179, 40] width 273 height 36
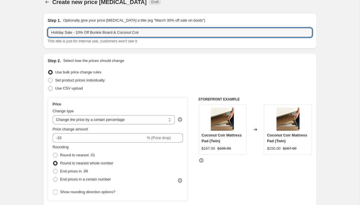
scroll to position [12, 0]
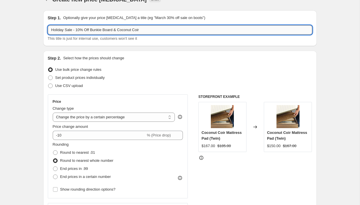
click at [79, 30] on input "Holiday Sale - 10% Off Bunkie Board & Coconut Coir" at bounding box center [180, 29] width 264 height 9
type input "Holiday Sale - 20% Off Bunkie Board & Coconut Coir"
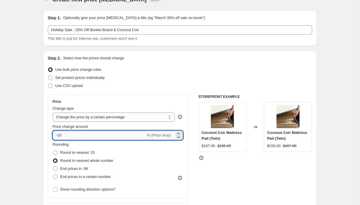
click at [60, 135] on input "-10" at bounding box center [99, 135] width 93 height 9
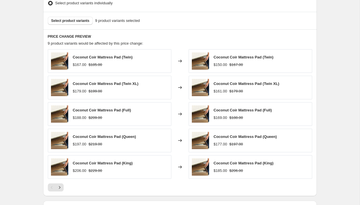
scroll to position [420, 0]
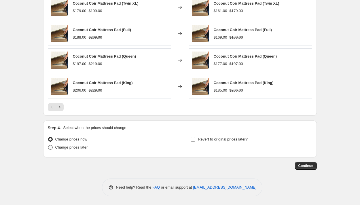
type input "-20"
click at [51, 147] on span at bounding box center [50, 147] width 5 height 5
click at [48, 145] on input "Change prices later" at bounding box center [48, 145] width 0 height 0
radio input "true"
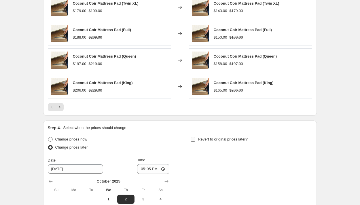
click at [193, 139] on input "Revert to original prices later?" at bounding box center [193, 139] width 5 height 5
checkbox input "true"
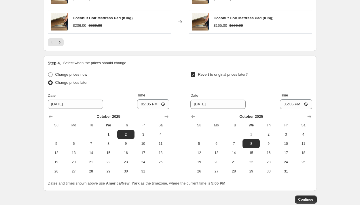
scroll to position [519, 0]
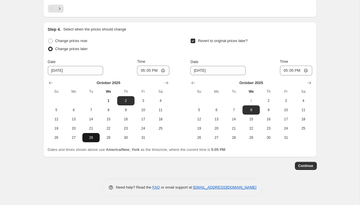
click at [93, 137] on span "28" at bounding box center [91, 137] width 13 height 5
type input "[DATE]"
click at [311, 82] on icon "Show next month, November 2025" at bounding box center [309, 83] width 6 height 6
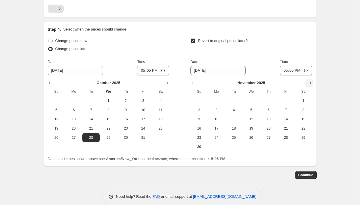
click at [311, 82] on icon "Show next month, December 2025" at bounding box center [309, 83] width 6 height 6
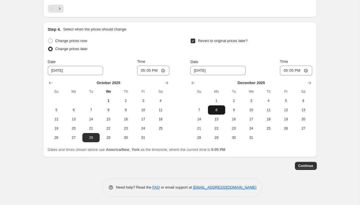
click at [220, 109] on span "8" at bounding box center [216, 110] width 13 height 5
type input "[DATE]"
click at [141, 71] on input "17:05" at bounding box center [153, 71] width 32 height 10
type input "00:20"
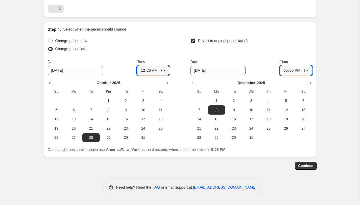
click at [284, 70] on input "17:05" at bounding box center [296, 71] width 32 height 10
type input "23:59"
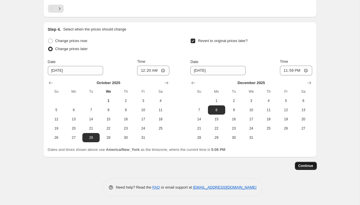
click at [309, 166] on span "Continue" at bounding box center [305, 166] width 15 height 5
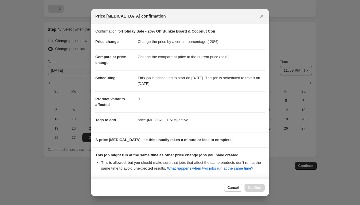
scroll to position [57, 0]
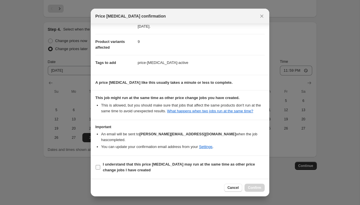
click at [100, 165] on label "I understand that this price [MEDICAL_DATA] may run at the same time as other p…" at bounding box center [179, 167] width 169 height 14
click at [100, 165] on input "I understand that this price [MEDICAL_DATA] may run at the same time as other p…" at bounding box center [98, 167] width 5 height 5
checkbox input "true"
click at [250, 187] on span "Confirm" at bounding box center [254, 187] width 13 height 5
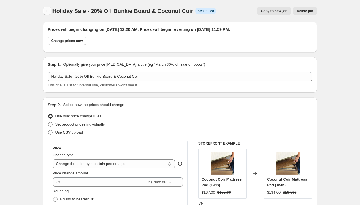
click at [47, 11] on icon "Price change jobs" at bounding box center [47, 11] width 6 height 6
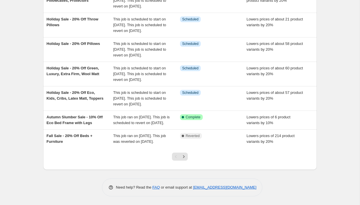
scroll to position [195, 0]
click at [185, 155] on icon "Next" at bounding box center [184, 157] width 6 height 6
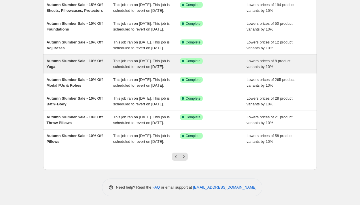
scroll to position [95, 0]
click at [103, 70] on div "Autumn Slumber Sale - 10% Off Yoga" at bounding box center [80, 64] width 67 height 12
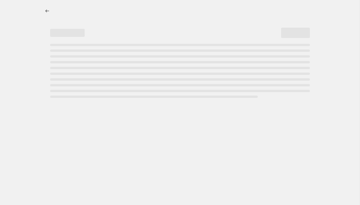
select select "percentage"
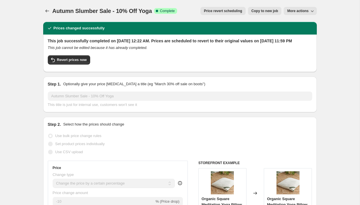
click at [294, 12] on span "More actions" at bounding box center [297, 11] width 21 height 5
click at [269, 12] on span "Copy to new job" at bounding box center [264, 11] width 27 height 5
select select "percentage"
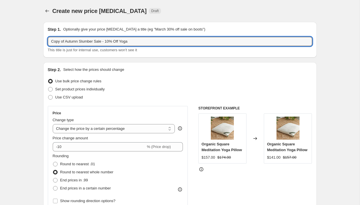
drag, startPoint x: 96, startPoint y: 42, endPoint x: 45, endPoint y: 39, distance: 51.0
click at [45, 39] on div "Step 1. Optionally give your price [MEDICAL_DATA] a title (eg "March 30% off sa…" at bounding box center [179, 40] width 273 height 36
paste input "Holiday"
click at [79, 42] on input "Holiday Sale - 10% Off Yoga" at bounding box center [180, 41] width 264 height 9
type input "Holiday Sale - 20% Off Yoga"
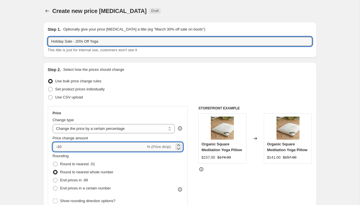
click at [60, 147] on input "-10" at bounding box center [99, 146] width 93 height 9
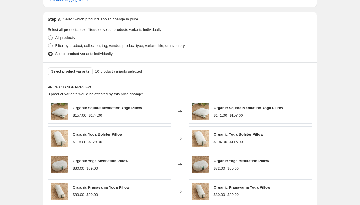
scroll to position [420, 0]
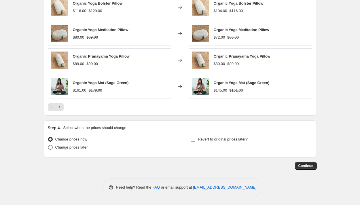
type input "-20"
click at [50, 150] on span at bounding box center [50, 147] width 5 height 5
click at [48, 145] on input "Change prices later" at bounding box center [48, 145] width 0 height 0
radio input "true"
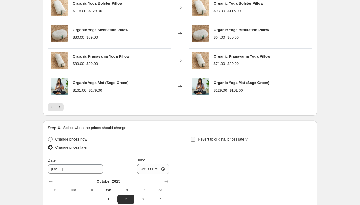
click at [193, 138] on input "Revert to original prices later?" at bounding box center [193, 139] width 5 height 5
checkbox input "true"
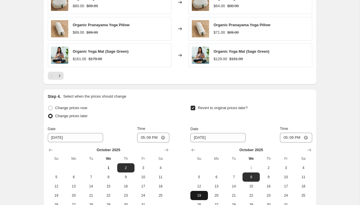
scroll to position [519, 0]
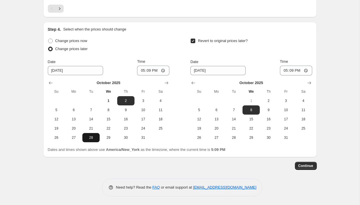
click at [92, 139] on span "28" at bounding box center [91, 137] width 13 height 5
type input "[DATE]"
click at [308, 83] on icon "Show next month, November 2025" at bounding box center [309, 82] width 4 height 3
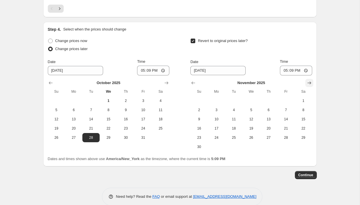
click at [308, 83] on icon "Show next month, December 2025" at bounding box center [309, 82] width 4 height 3
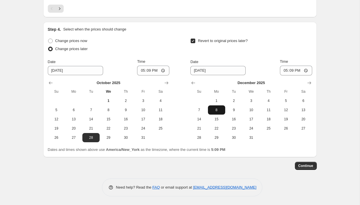
click at [221, 109] on span "8" at bounding box center [216, 110] width 13 height 5
type input "[DATE]"
click at [140, 70] on input "17:09" at bounding box center [153, 71] width 32 height 10
type input "00:20"
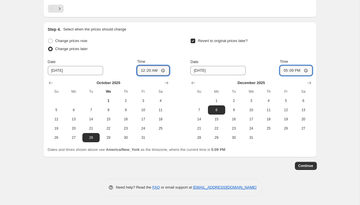
click at [283, 72] on input "17:09" at bounding box center [296, 71] width 32 height 10
type input "23:59"
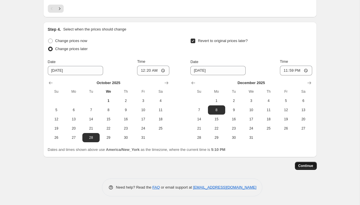
click at [310, 164] on span "Continue" at bounding box center [305, 166] width 15 height 5
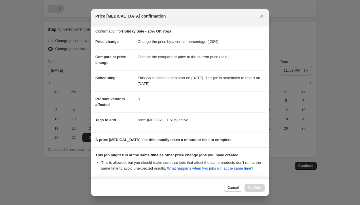
scroll to position [57, 0]
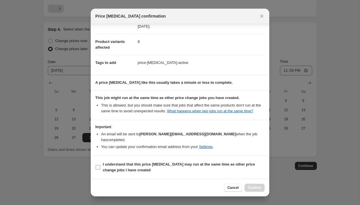
click at [98, 167] on input "I understand that this price [MEDICAL_DATA] may run at the same time as other p…" at bounding box center [98, 167] width 5 height 5
checkbox input "true"
click at [255, 187] on span "Confirm" at bounding box center [254, 187] width 13 height 5
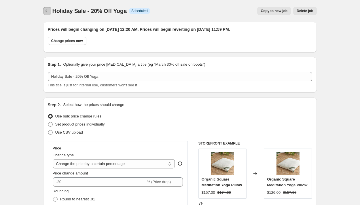
click at [45, 12] on icon "Price change jobs" at bounding box center [47, 11] width 6 height 6
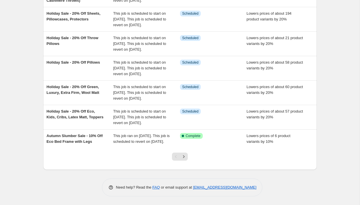
scroll to position [201, 0]
click at [182, 156] on icon "Next" at bounding box center [184, 157] width 6 height 6
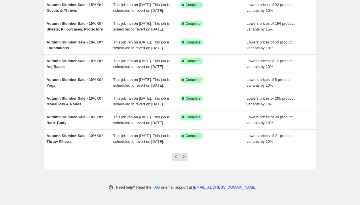
scroll to position [107, 0]
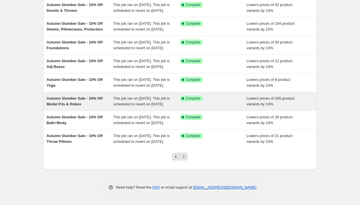
click at [98, 107] on div "Autumn Slumber Sale - 10% Off Modal PJs & Robes" at bounding box center [80, 102] width 67 height 12
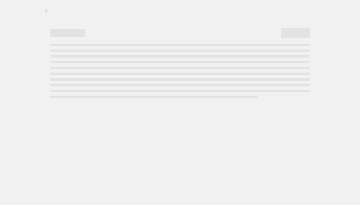
select select "percentage"
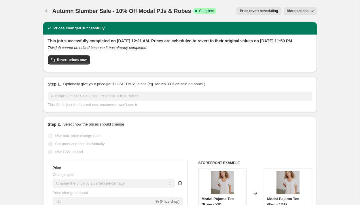
click at [291, 10] on span "More actions" at bounding box center [297, 11] width 21 height 5
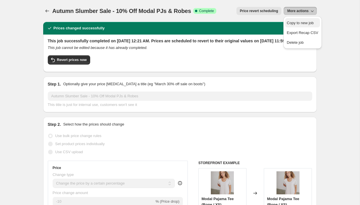
click at [294, 24] on span "Copy to new job" at bounding box center [300, 23] width 27 height 4
select select "percentage"
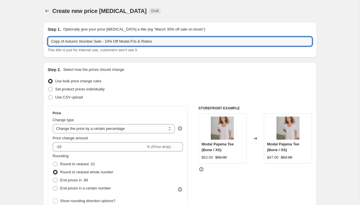
drag, startPoint x: 96, startPoint y: 41, endPoint x: 44, endPoint y: 40, distance: 51.8
click at [44, 41] on div "Step 1. Optionally give your price [MEDICAL_DATA] a title (eg "March 30% off sa…" at bounding box center [179, 40] width 273 height 36
paste input "Holiday"
click at [78, 42] on input "Holiday Sale - 10% Off Modal PJs & Robes" at bounding box center [180, 41] width 264 height 9
type input "Holiday Sale - 20% Off Modal PJs & Robes"
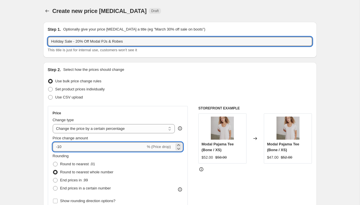
click at [60, 147] on input "-10" at bounding box center [99, 146] width 93 height 9
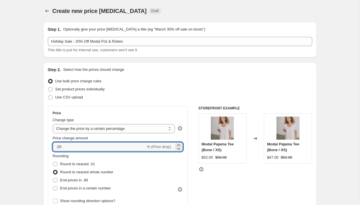
type input "-20"
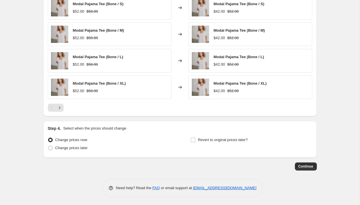
scroll to position [420, 0]
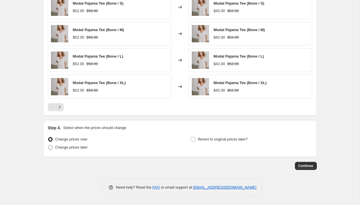
click at [52, 147] on span at bounding box center [50, 147] width 5 height 5
click at [48, 145] on input "Change prices later" at bounding box center [48, 145] width 0 height 0
radio input "true"
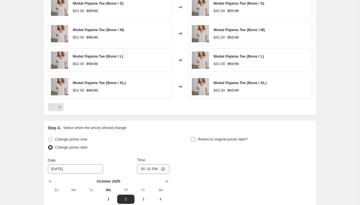
click at [193, 138] on input "Revert to original prices later?" at bounding box center [193, 139] width 5 height 5
checkbox input "true"
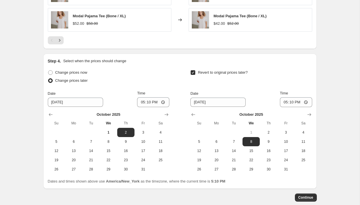
scroll to position [519, 0]
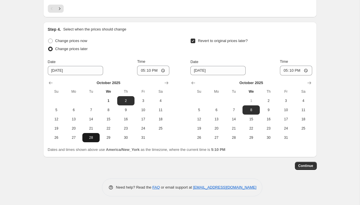
click at [94, 137] on span "28" at bounding box center [91, 137] width 13 height 5
type input "[DATE]"
click at [312, 83] on button "Show next month, November 2025" at bounding box center [309, 83] width 8 height 8
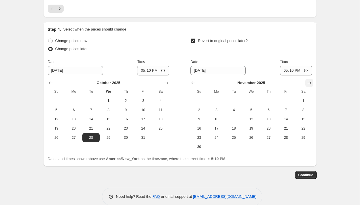
click at [312, 83] on button "Show next month, December 2025" at bounding box center [309, 83] width 8 height 8
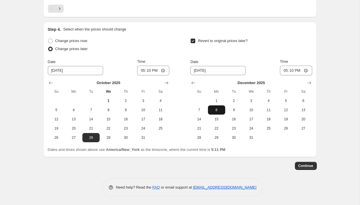
click at [219, 108] on span "8" at bounding box center [216, 110] width 13 height 5
type input "[DATE]"
click at [140, 71] on input "17:10" at bounding box center [153, 71] width 32 height 10
type input "12:00"
type input "00:20"
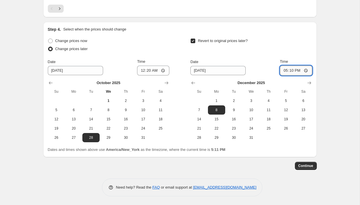
click at [284, 71] on input "17:10" at bounding box center [296, 71] width 32 height 10
type input "23:59"
click at [304, 166] on span "Continue" at bounding box center [305, 166] width 15 height 5
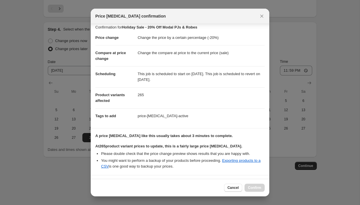
scroll to position [89, 0]
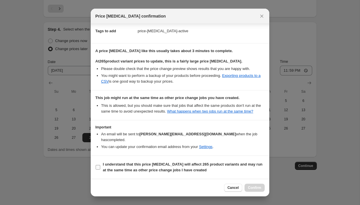
click at [99, 167] on input "I understand that this price [MEDICAL_DATA] will affect 265 product variants an…" at bounding box center [98, 167] width 5 height 5
checkbox input "true"
click at [252, 187] on span "Confirm" at bounding box center [254, 187] width 13 height 5
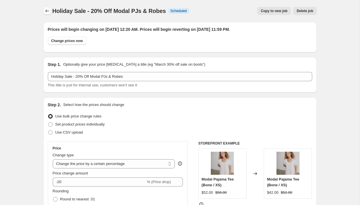
click at [47, 11] on icon "Price change jobs" at bounding box center [47, 10] width 4 height 3
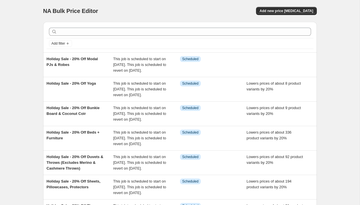
scroll to position [207, 0]
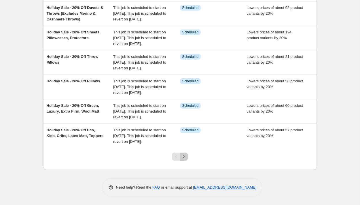
click at [186, 155] on icon "Next" at bounding box center [184, 157] width 6 height 6
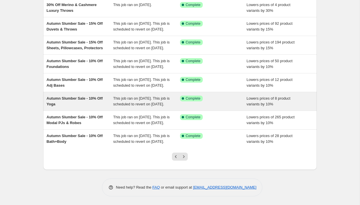
scroll to position [138, 0]
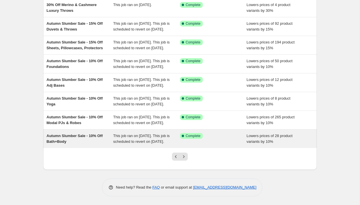
click at [107, 141] on div "Autumn Slumber Sale - 10% Off Bath+Body" at bounding box center [80, 139] width 67 height 12
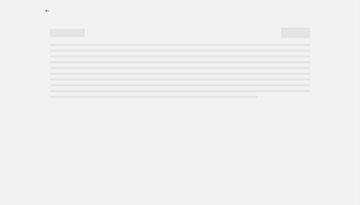
select select "percentage"
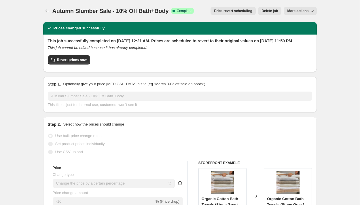
click at [293, 11] on span "More actions" at bounding box center [297, 11] width 21 height 5
click at [293, 23] on span "Copy to new job" at bounding box center [300, 23] width 27 height 4
select select "percentage"
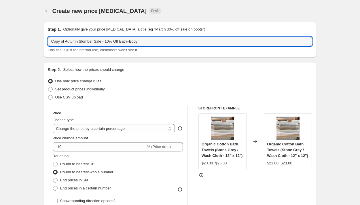
drag, startPoint x: 96, startPoint y: 42, endPoint x: 43, endPoint y: 40, distance: 52.7
click at [43, 40] on div "Step 1. Optionally give your price [MEDICAL_DATA] a title (eg "March 30% off sa…" at bounding box center [179, 40] width 273 height 36
paste input "Holiday"
click at [79, 42] on input "Holiday Sale - 10% Off Bath+Body" at bounding box center [180, 41] width 264 height 9
type input "Holiday Sale - 20% Off Bath+Body"
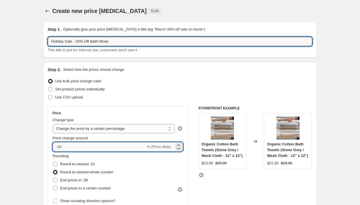
click at [60, 147] on input "-10" at bounding box center [99, 146] width 93 height 9
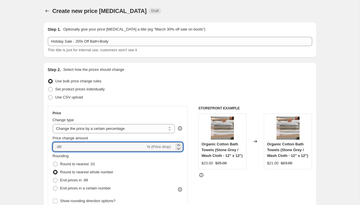
type input "-20"
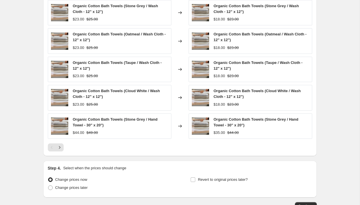
scroll to position [429, 0]
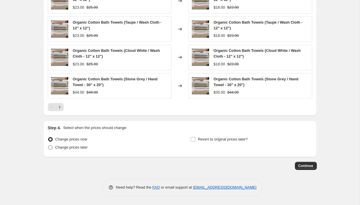
click at [52, 147] on span at bounding box center [50, 147] width 5 height 5
click at [48, 145] on input "Change prices later" at bounding box center [48, 145] width 0 height 0
radio input "true"
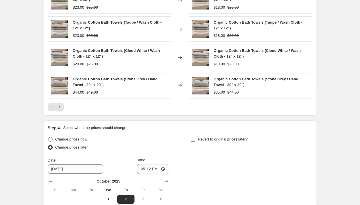
click at [193, 140] on input "Revert to original prices later?" at bounding box center [193, 139] width 5 height 5
checkbox input "true"
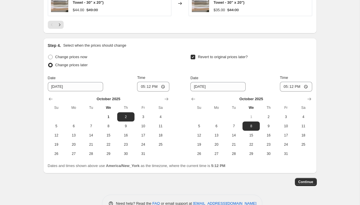
scroll to position [512, 0]
click at [92, 153] on span "28" at bounding box center [91, 153] width 13 height 5
type input "[DATE]"
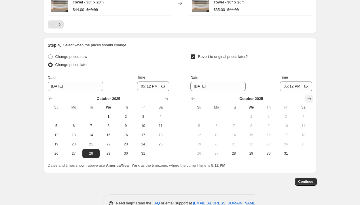
click at [309, 97] on icon "Show next month, November 2025" at bounding box center [309, 99] width 6 height 6
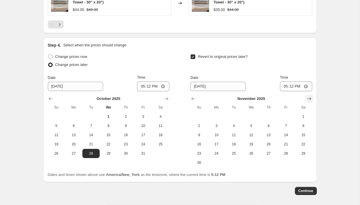
click at [309, 97] on icon "Show next month, December 2025" at bounding box center [309, 99] width 6 height 6
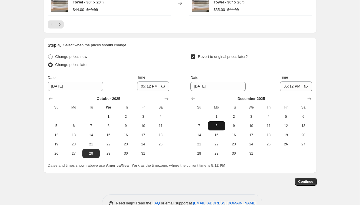
click at [217, 128] on button "8" at bounding box center [216, 125] width 17 height 9
type input "[DATE]"
click at [140, 84] on input "17:12" at bounding box center [153, 86] width 32 height 10
type input "00:20"
click at [284, 87] on input "17:12" at bounding box center [296, 86] width 32 height 10
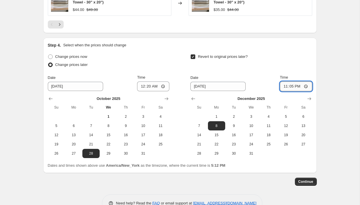
type input "23:59"
click at [309, 181] on span "Continue" at bounding box center [305, 181] width 15 height 5
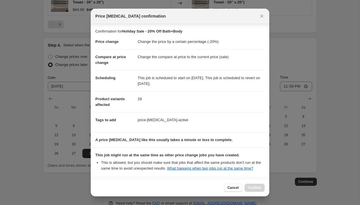
scroll to position [57, 0]
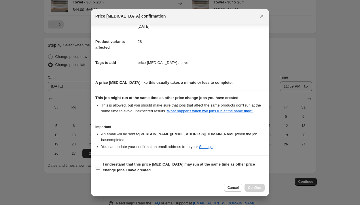
click at [100, 165] on input "I understand that this price [MEDICAL_DATA] may run at the same time as other p…" at bounding box center [98, 167] width 5 height 5
checkbox input "true"
click at [253, 189] on span "Confirm" at bounding box center [254, 187] width 13 height 5
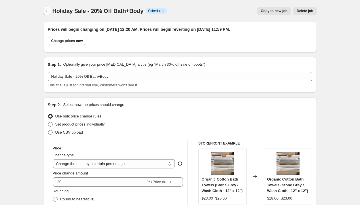
click at [45, 9] on icon "Price change jobs" at bounding box center [47, 11] width 6 height 6
